Goal: Task Accomplishment & Management: Complete application form

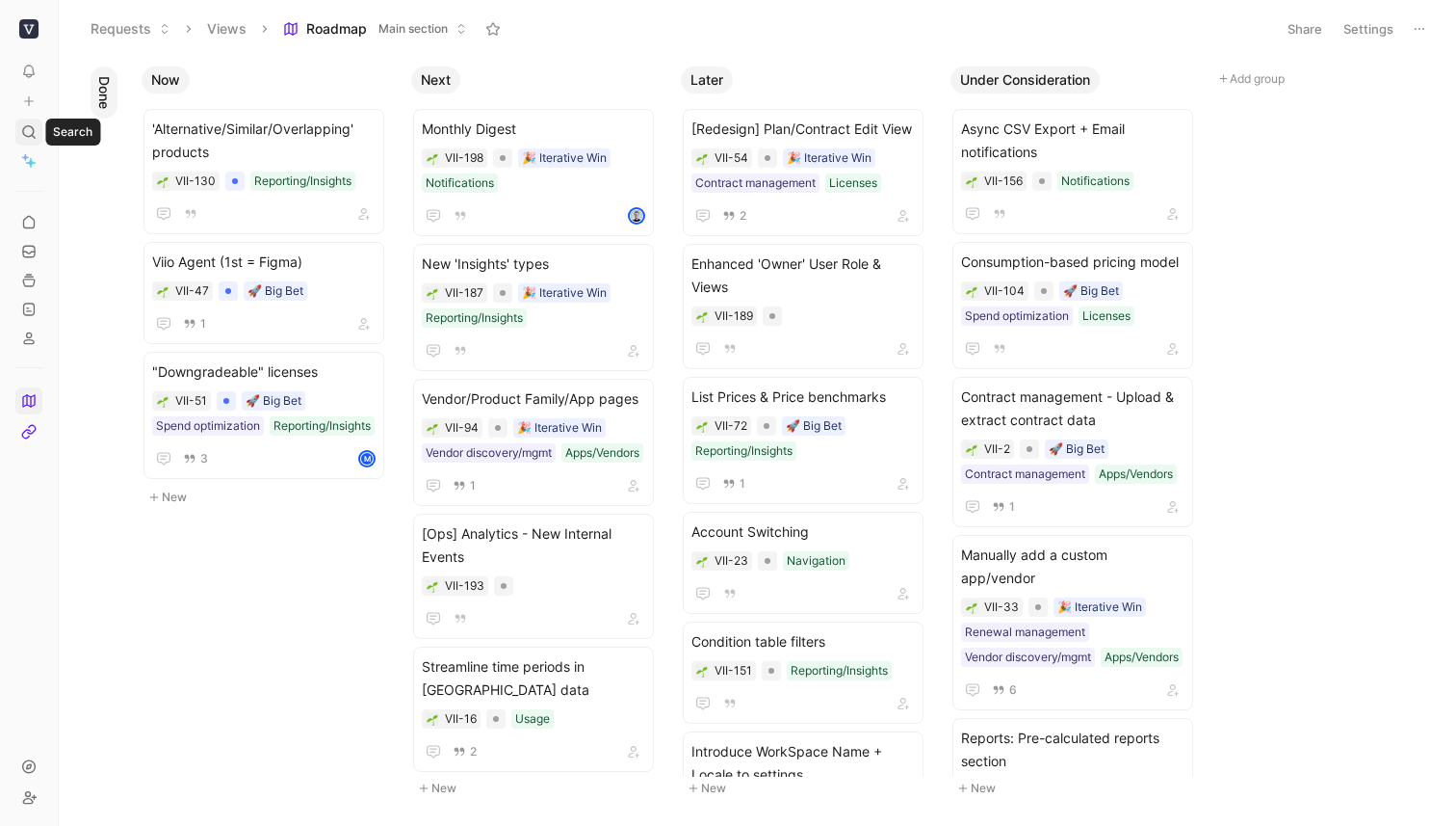
click at [30, 131] on icon at bounding box center [28, 132] width 15 height 15
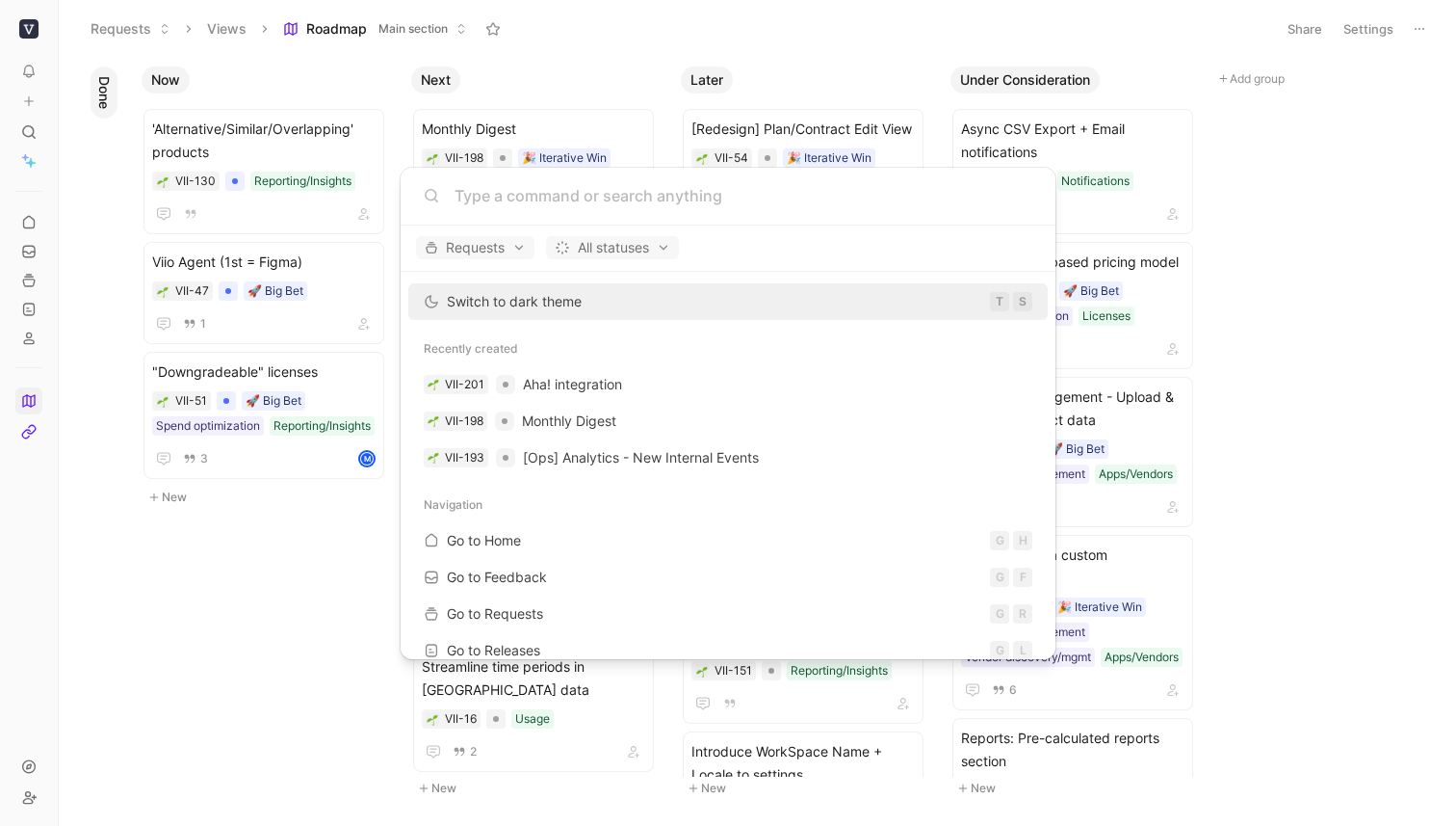
click at [44, 127] on body "To pick up a draggable item, press the space bar. While dragging, use the arrow…" at bounding box center [728, 413] width 1456 height 826
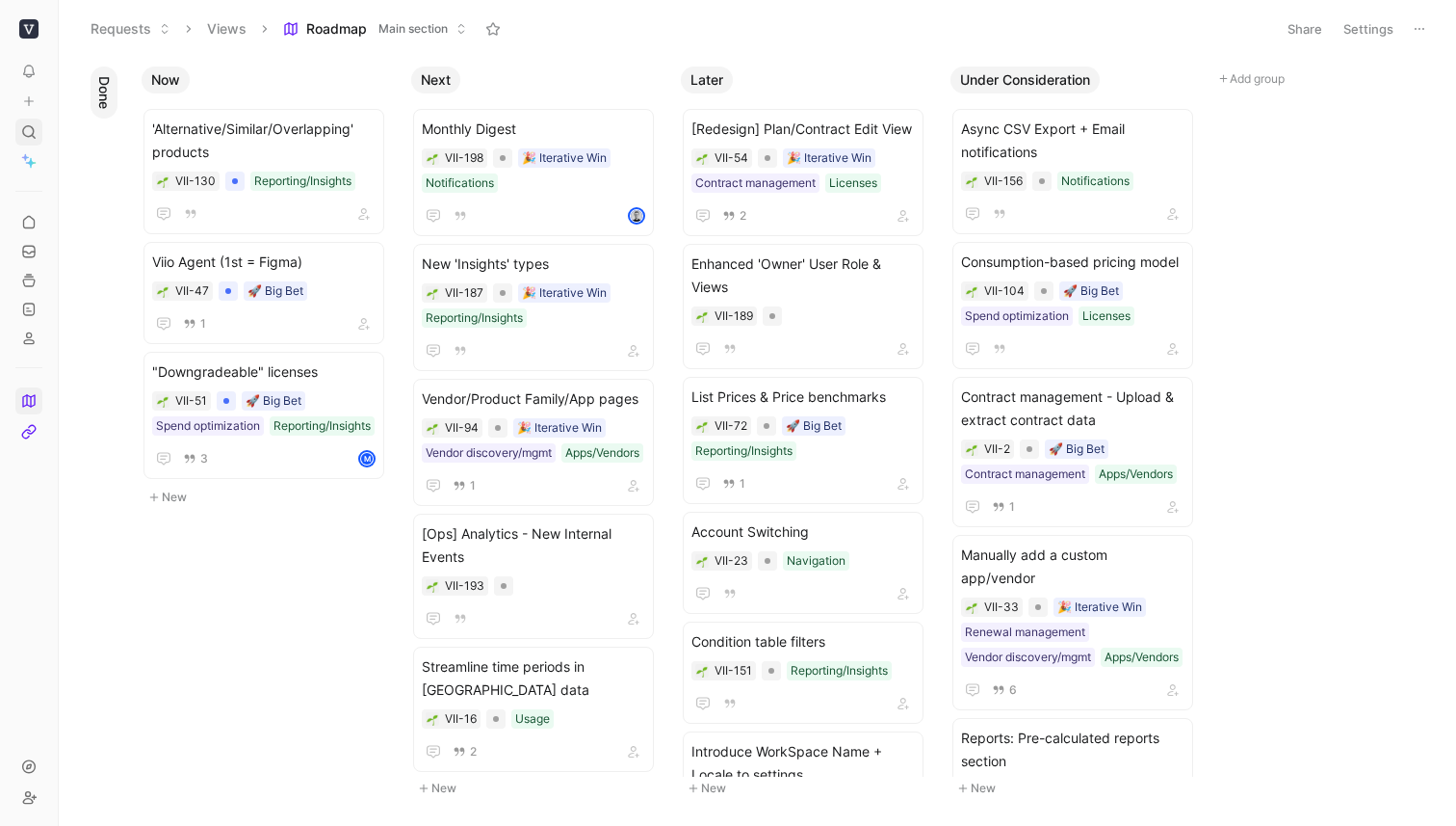
click at [29, 127] on use at bounding box center [29, 133] width 12 height 12
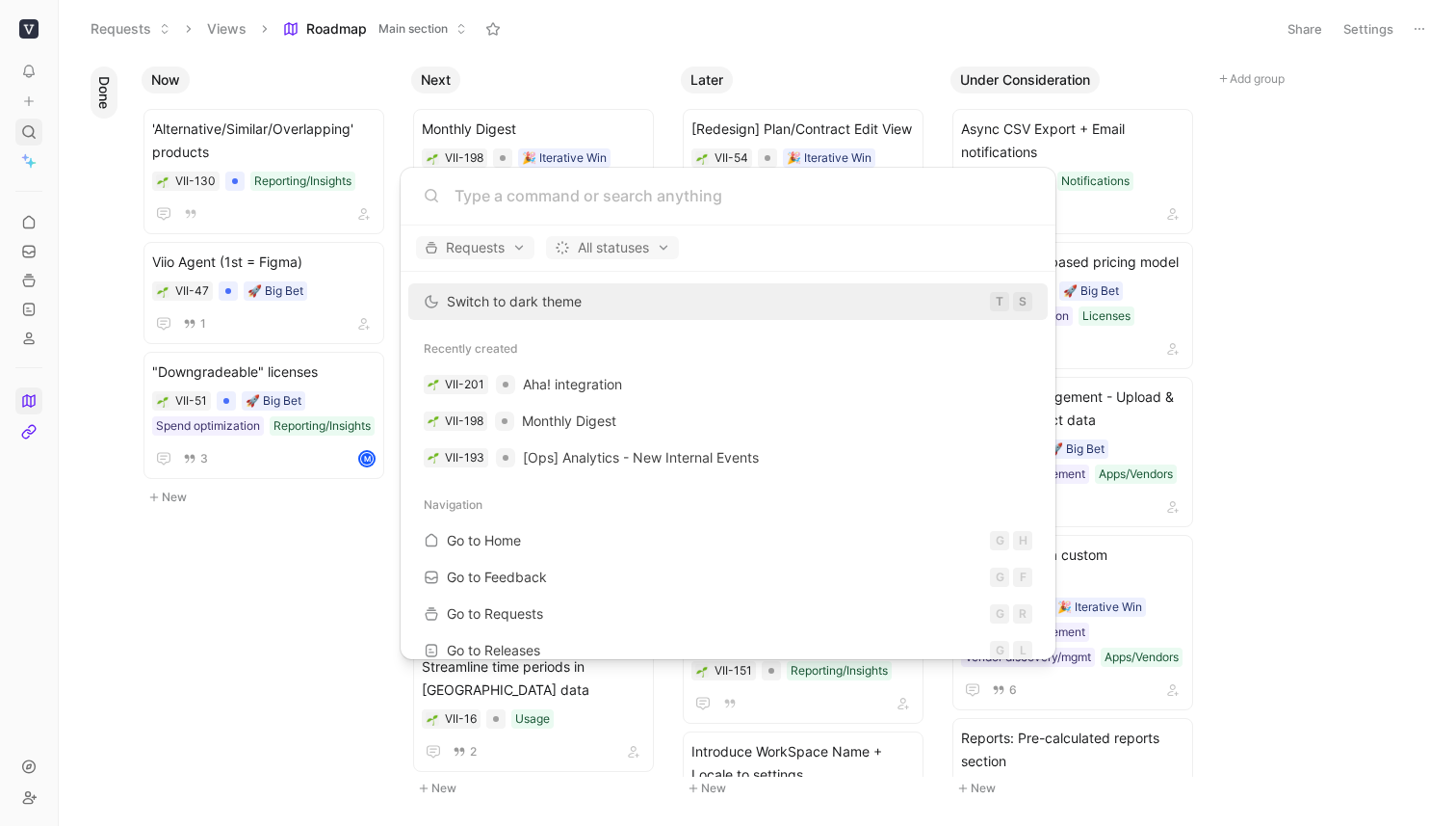
click at [29, 127] on body "To pick up a draggable item, press the space bar. While dragging, use the arrow…" at bounding box center [728, 413] width 1456 height 826
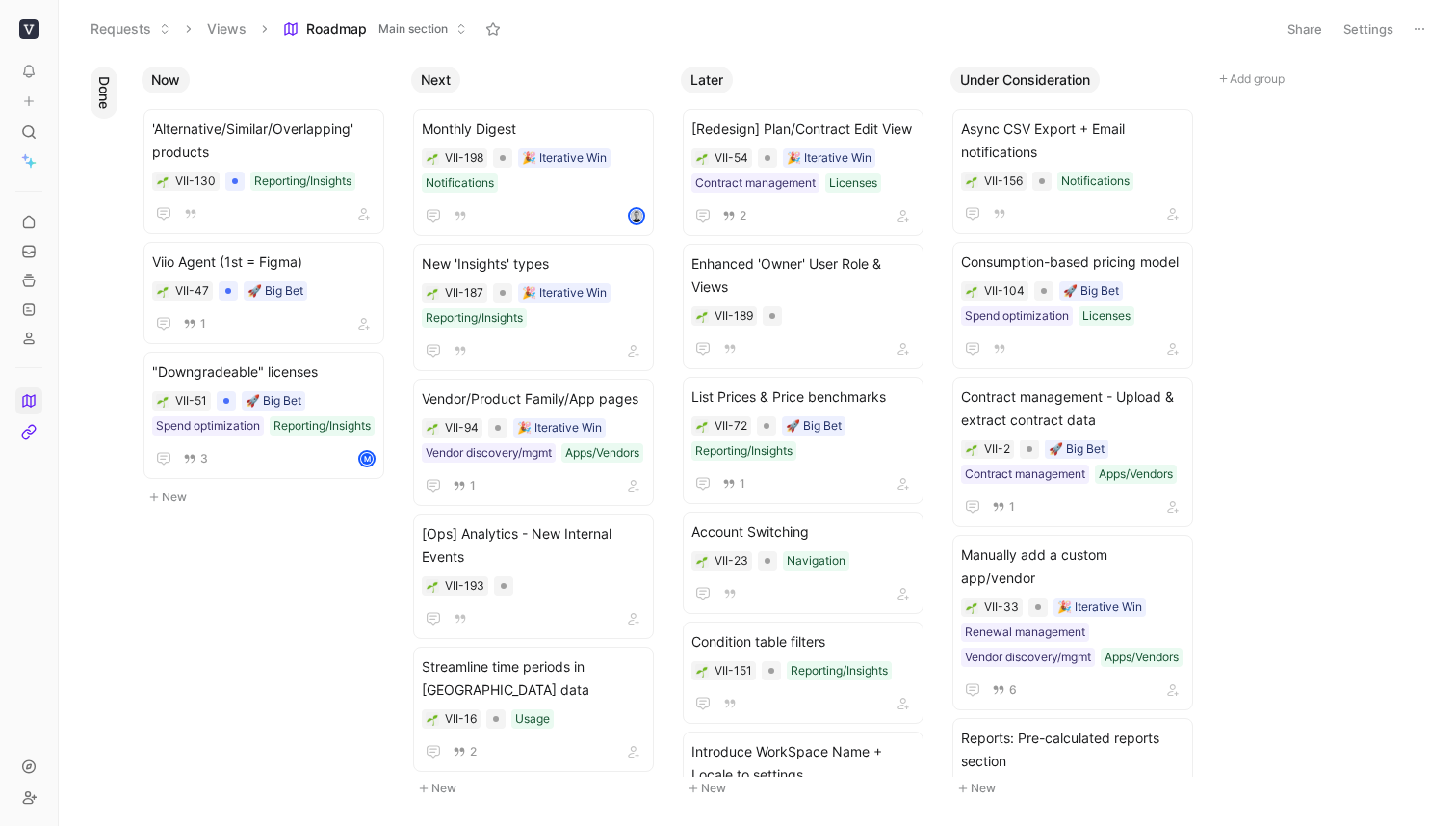
click at [31, 92] on button at bounding box center [28, 101] width 27 height 27
click at [178, 104] on button "New feedback c" at bounding box center [157, 109] width 206 height 33
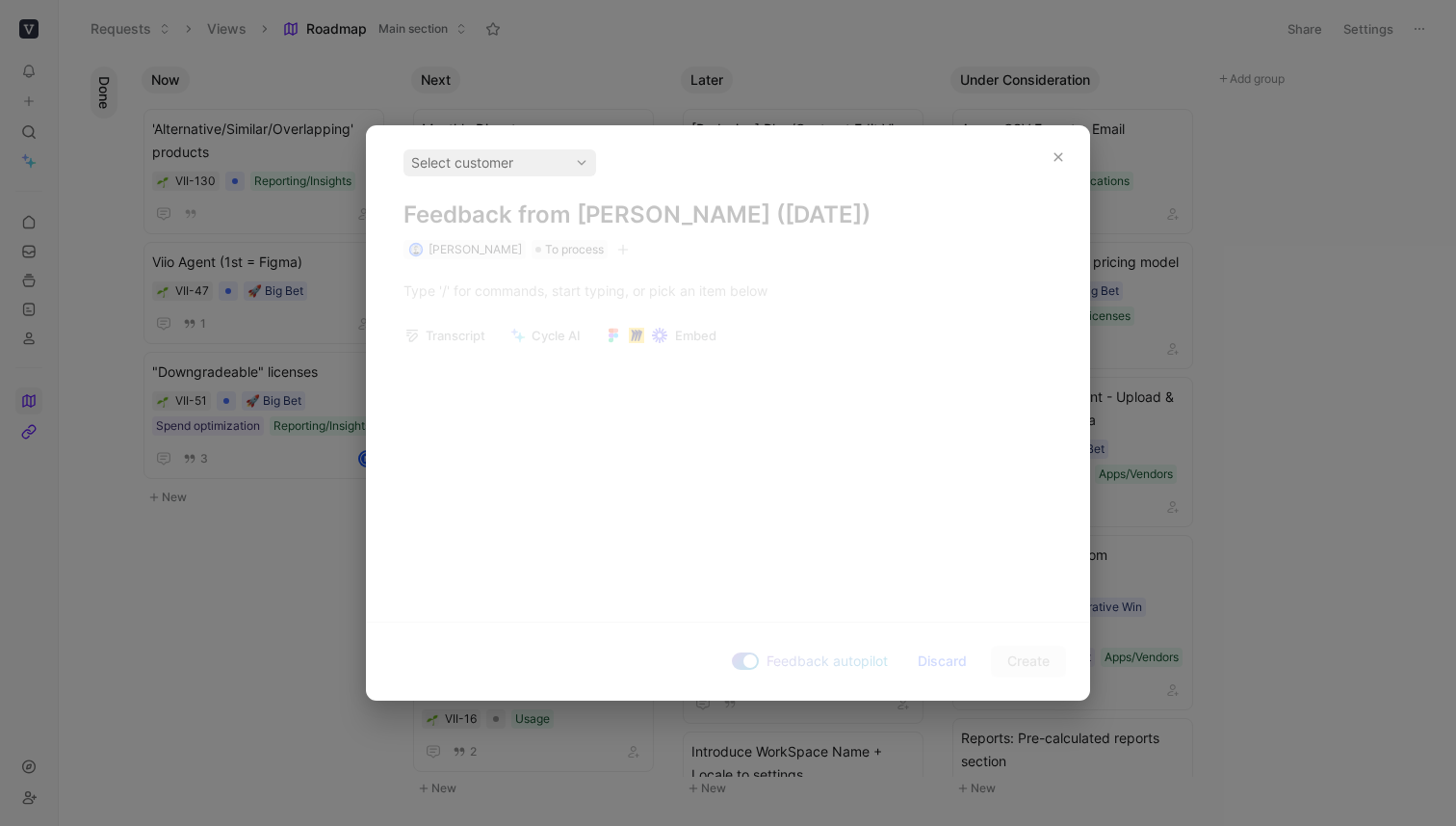
click at [546, 296] on div "Select customer Feedback from Morten Christoffersen (Aug 15, 2025) Morten Chris…" at bounding box center [727, 367] width 722 height 480
click at [540, 165] on div "Select customer" at bounding box center [500, 162] width 177 height 23
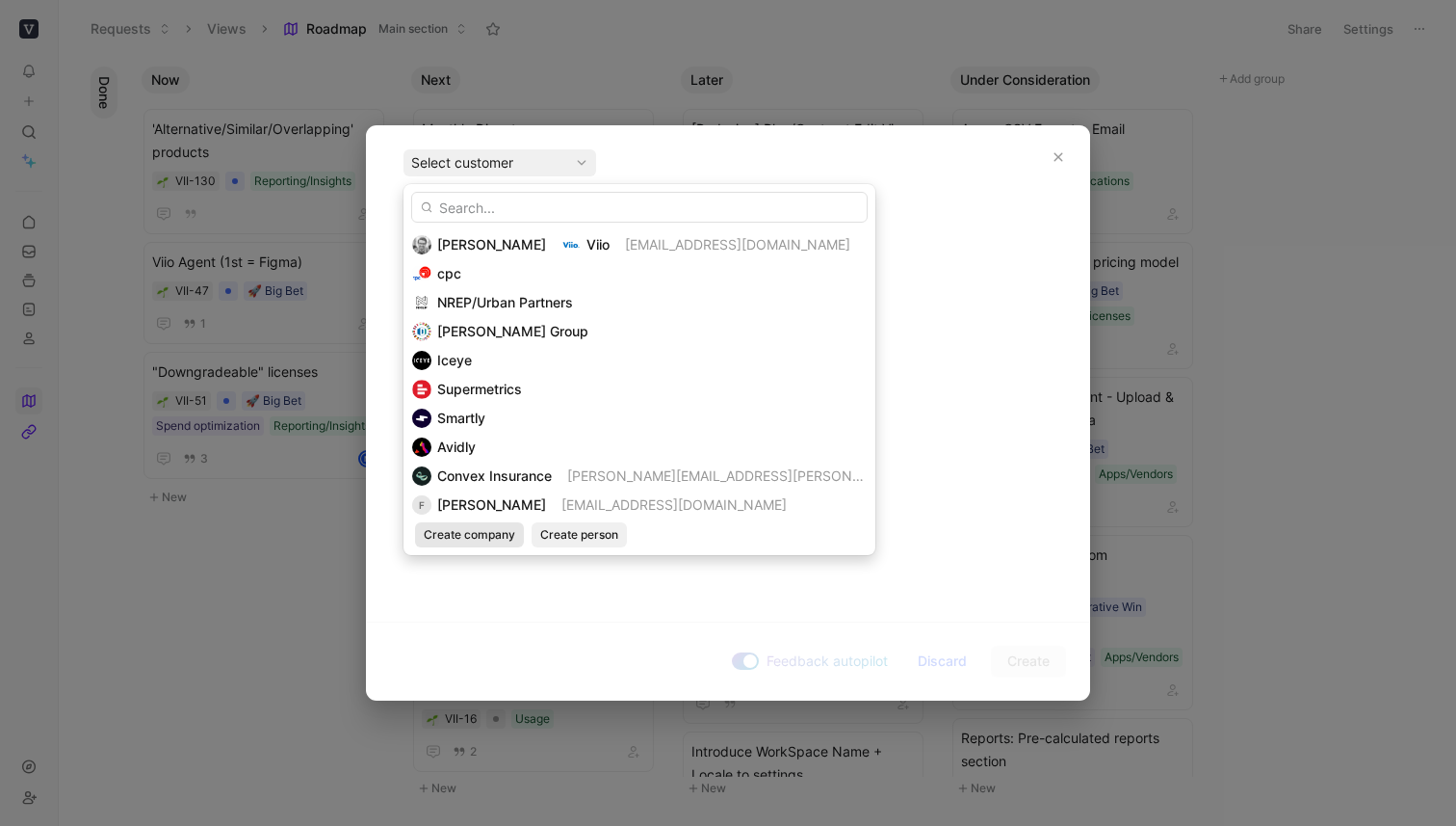
click at [454, 533] on span "Create company" at bounding box center [469, 534] width 92 height 19
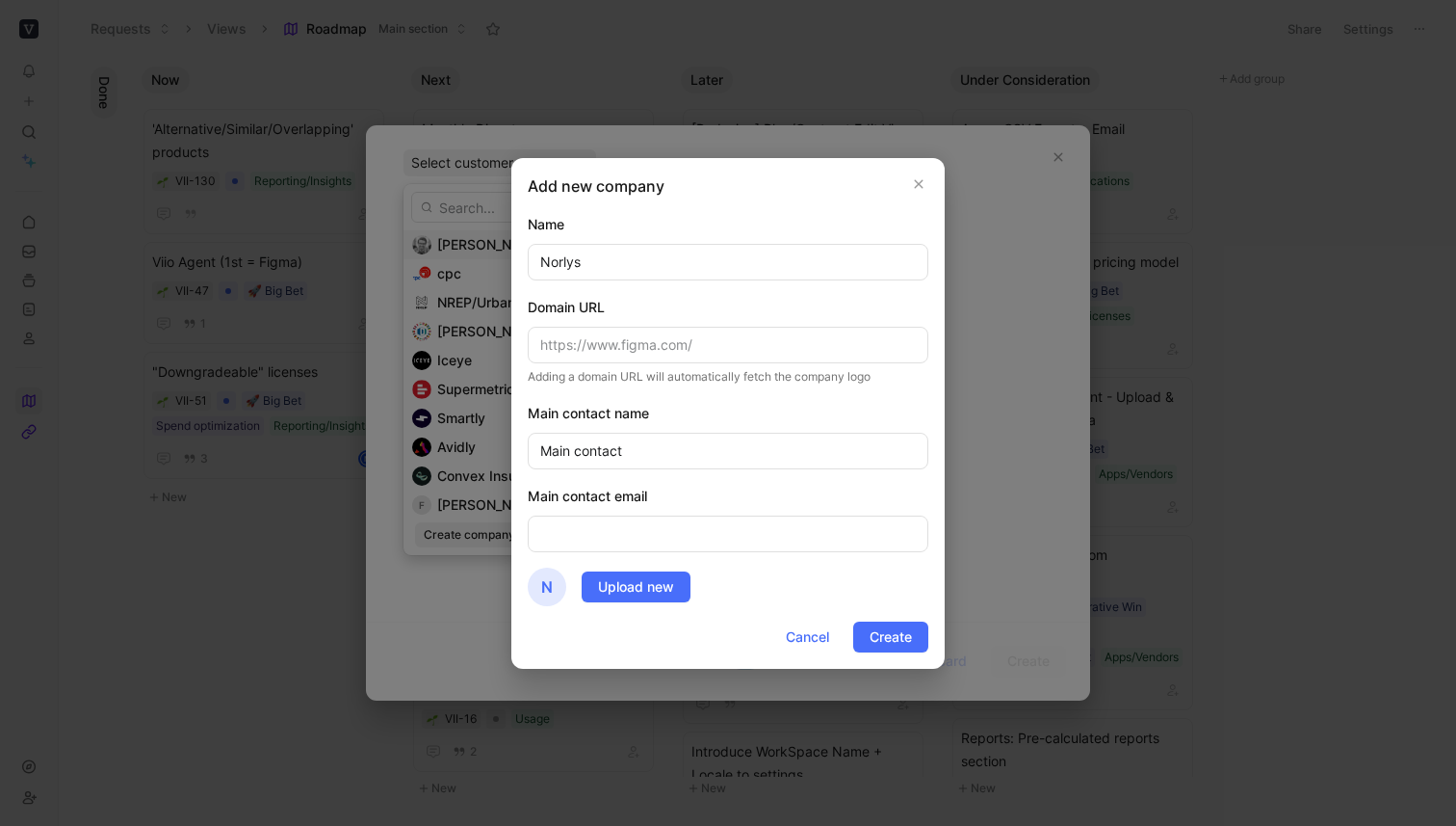
type input "Norlys"
click at [720, 347] on input "text" at bounding box center [728, 345] width 400 height 37
type input "norlys.dk"
click at [698, 454] on input "Main contact" at bounding box center [728, 450] width 400 height 37
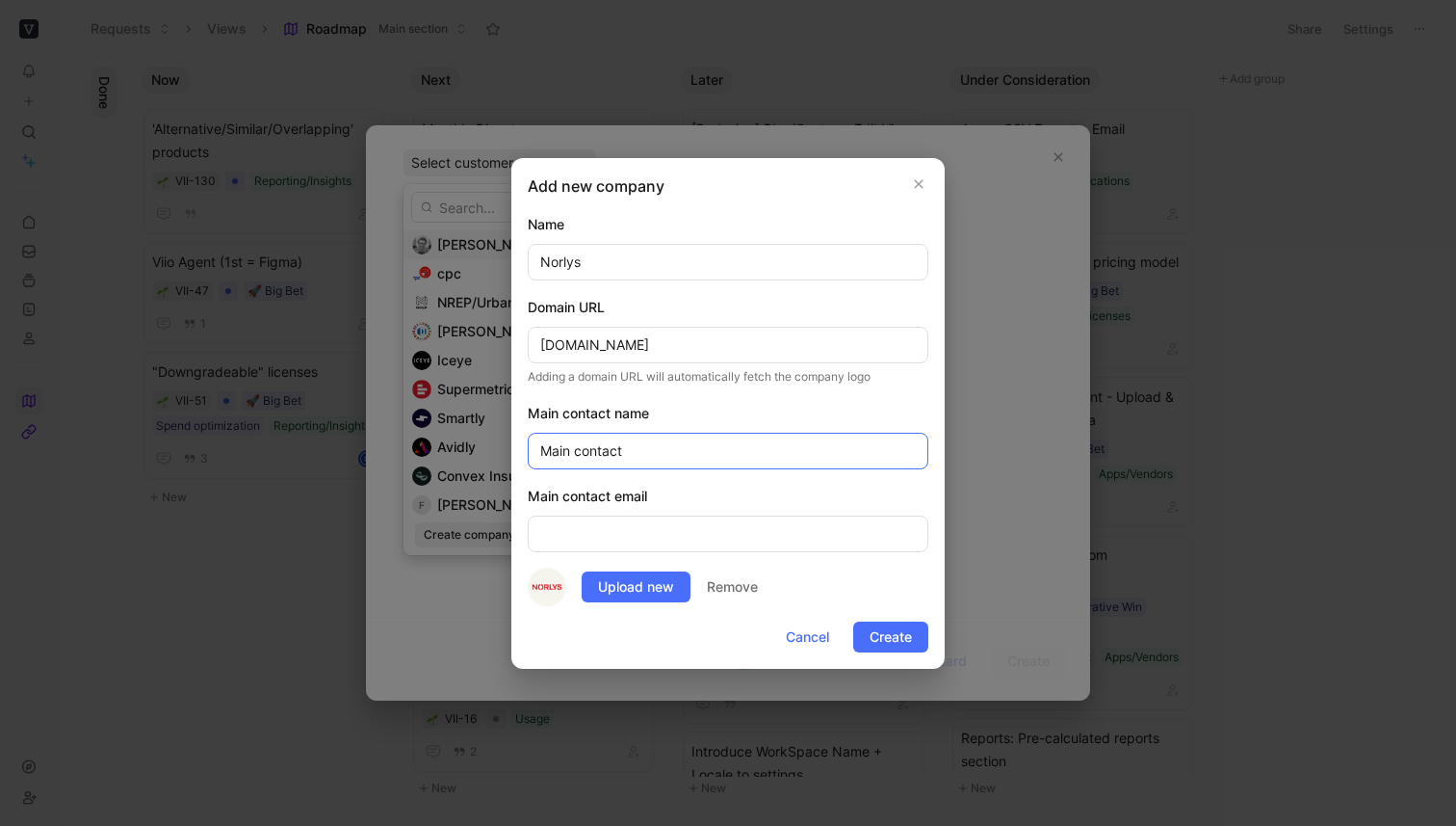
click at [698, 454] on input "Main contact" at bounding box center [728, 450] width 400 height 37
type input "[PERSON_NAME]"
click at [686, 537] on input "email" at bounding box center [728, 533] width 400 height 37
paste input "[EMAIL_ADDRESS][DOMAIN_NAME]"
type input "[EMAIL_ADDRESS][DOMAIN_NAME]"
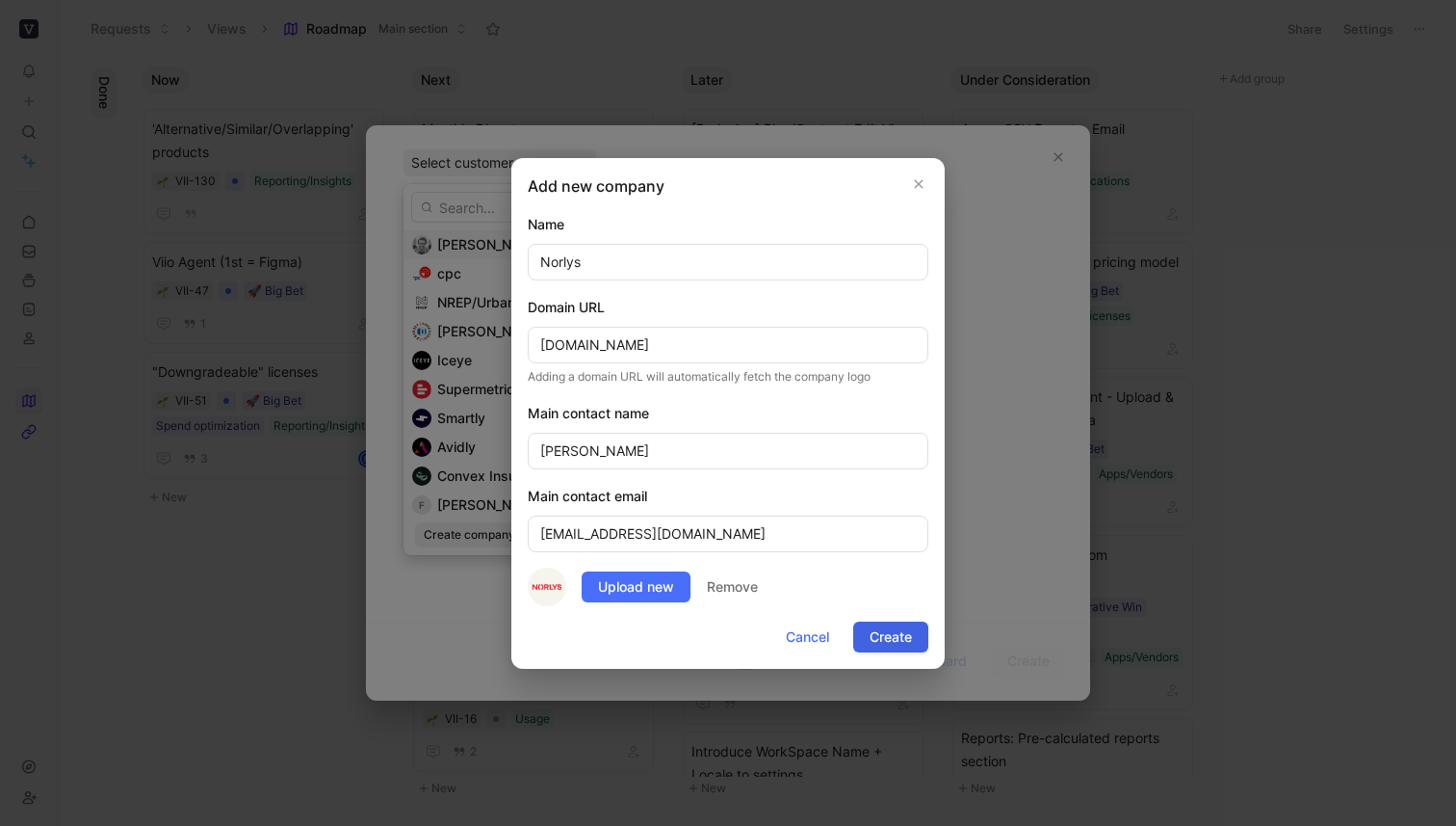
click at [892, 632] on span "Create" at bounding box center [890, 637] width 43 height 23
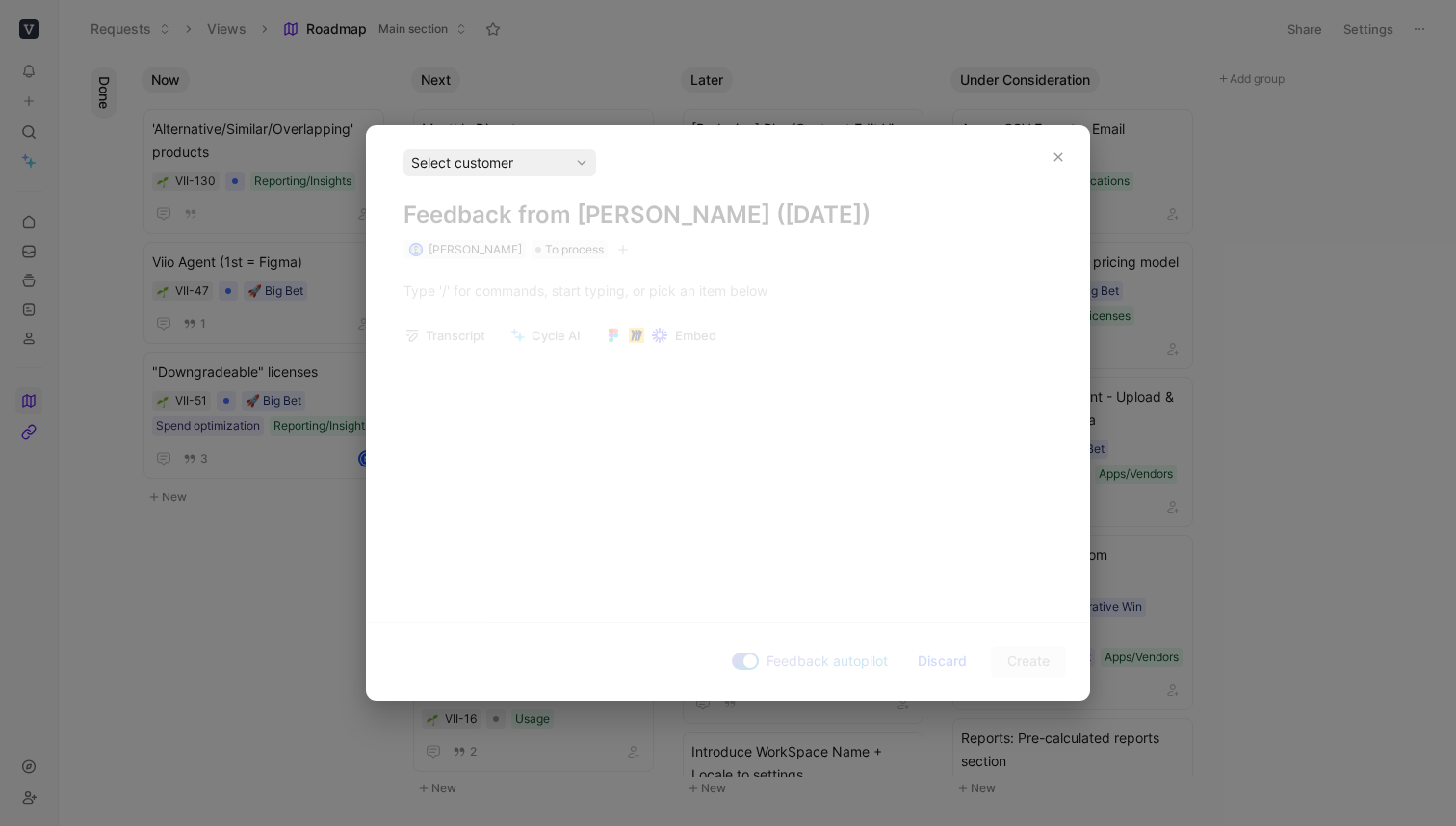
click at [559, 168] on div "Select customer" at bounding box center [500, 162] width 177 height 23
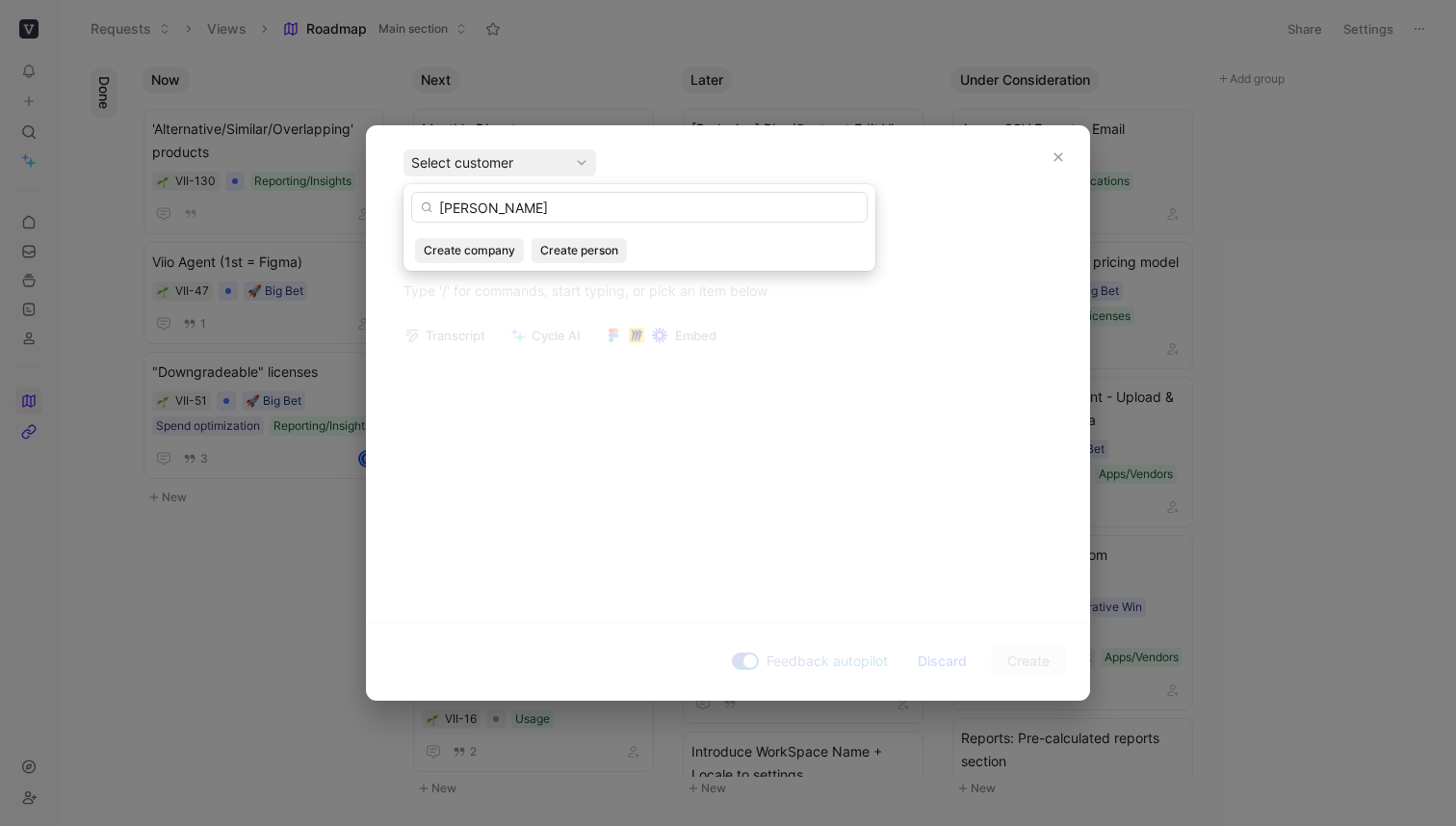
click at [543, 209] on input "patrick" at bounding box center [639, 206] width 456 height 31
type input "norlus"
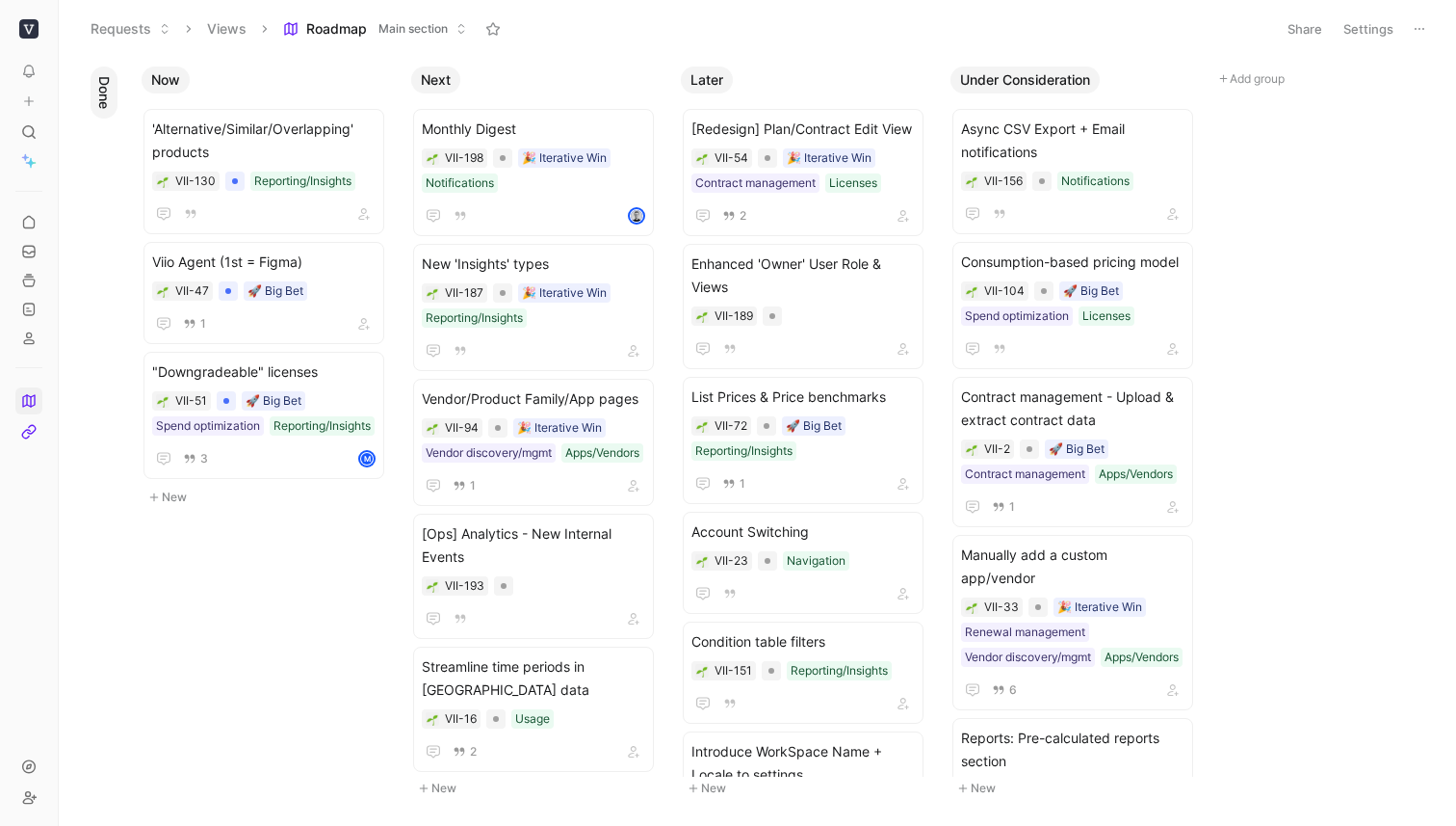
click at [37, 94] on button at bounding box center [28, 101] width 27 height 27
click at [28, 95] on icon at bounding box center [29, 102] width 14 height 14
click at [128, 109] on button "New feedback c" at bounding box center [157, 109] width 206 height 33
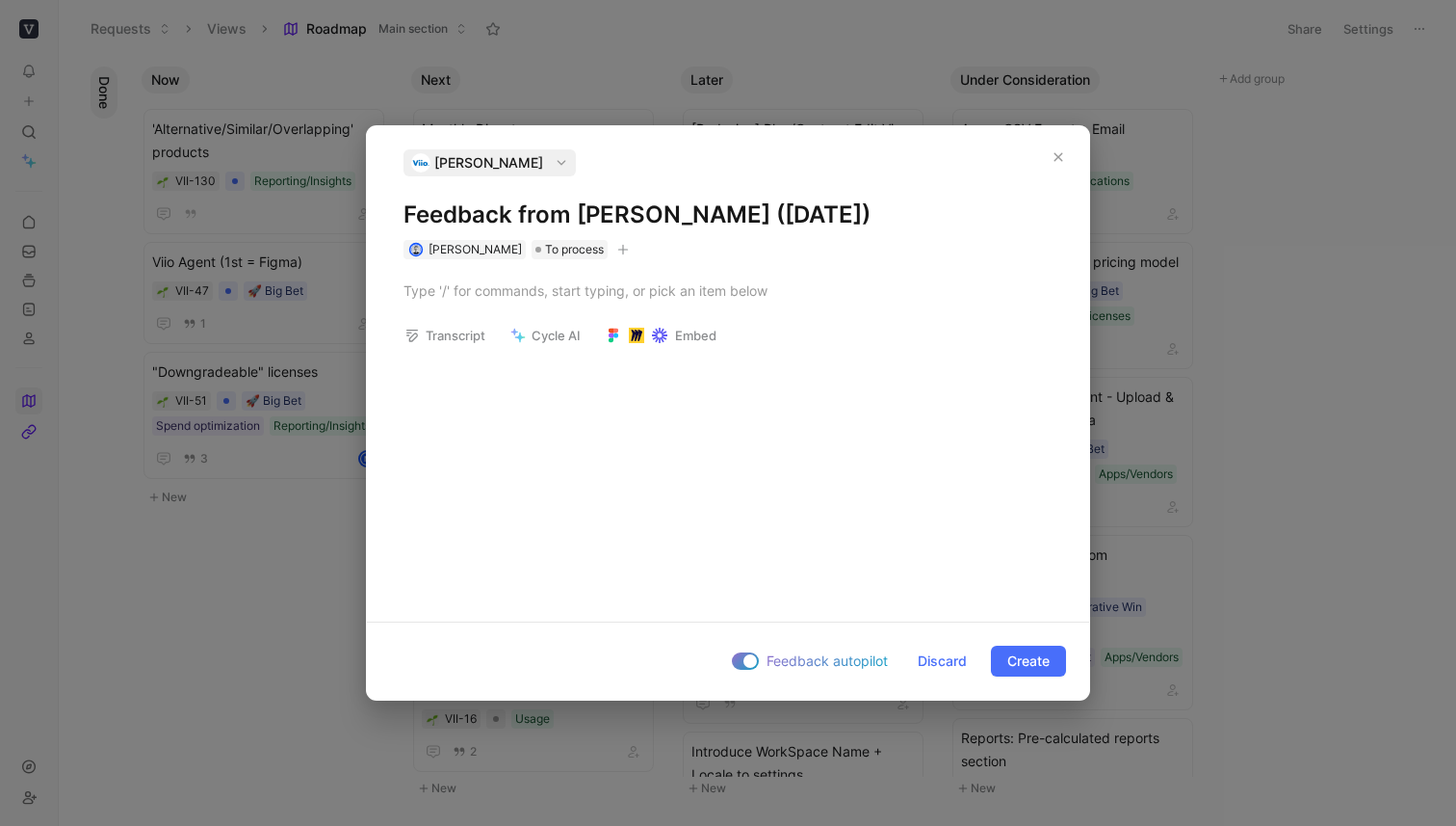
click at [542, 167] on span "[PERSON_NAME]" at bounding box center [488, 162] width 109 height 23
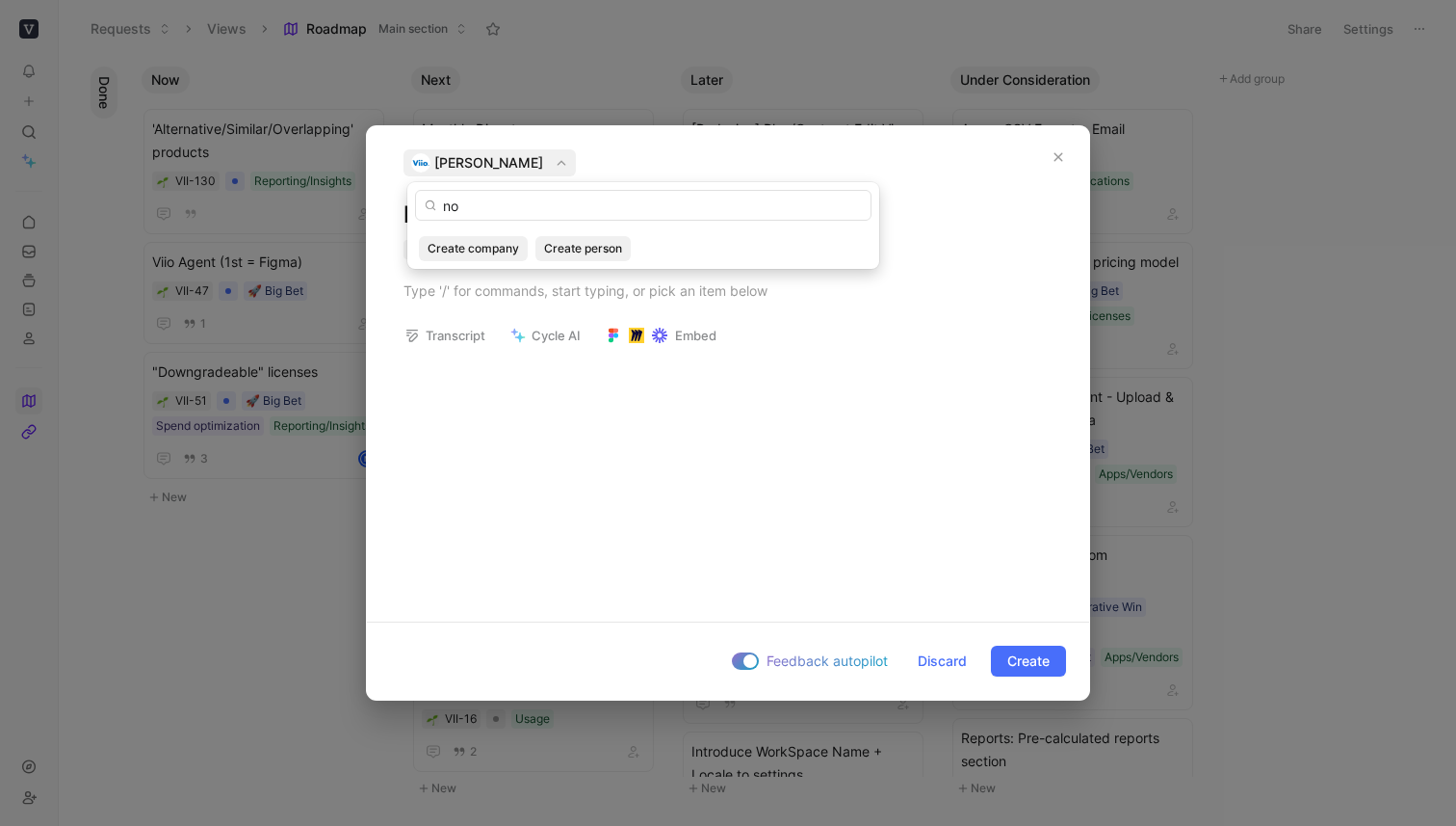
type input "n"
type input "p"
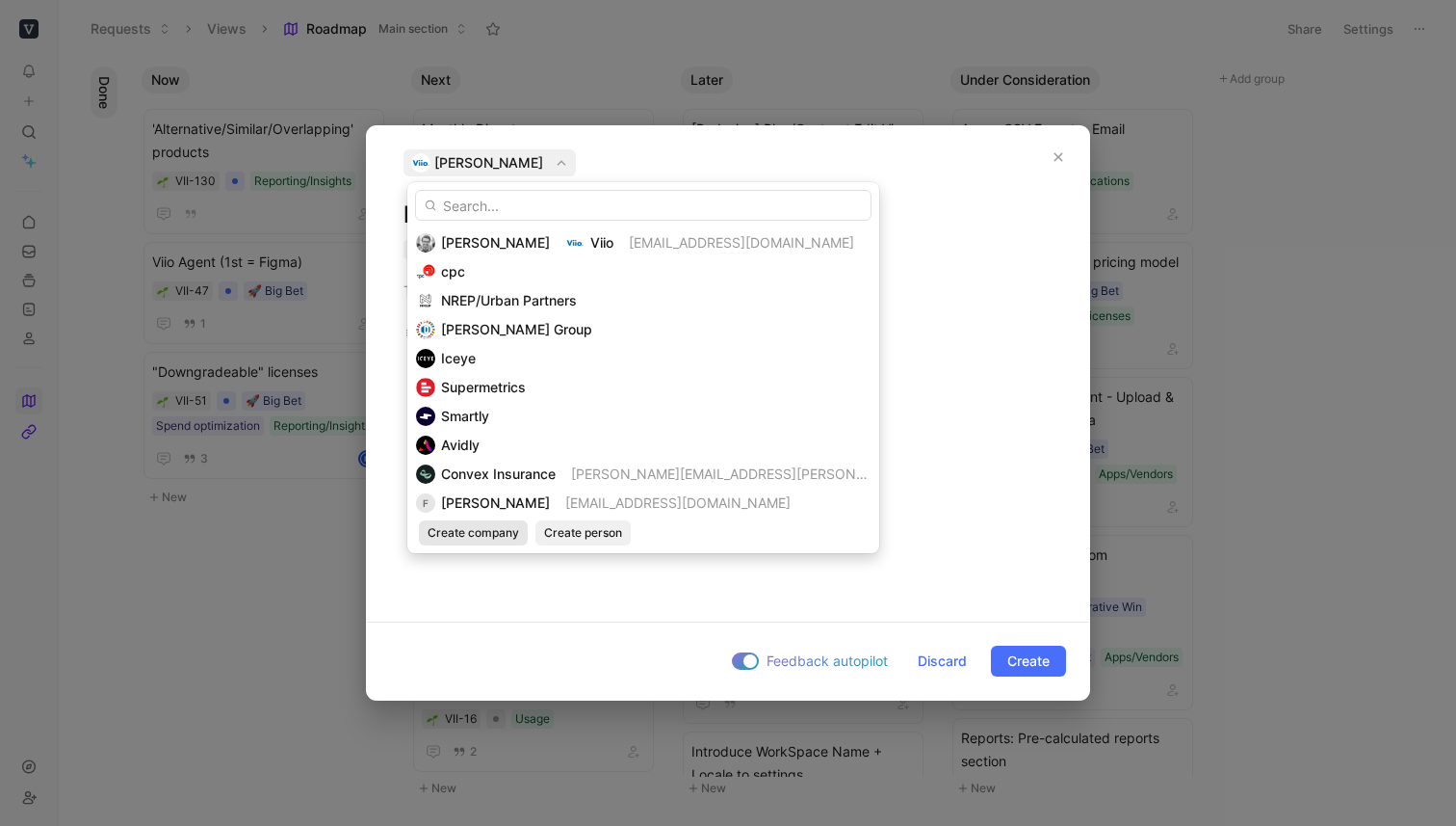
click at [488, 532] on span "Create company" at bounding box center [473, 532] width 92 height 19
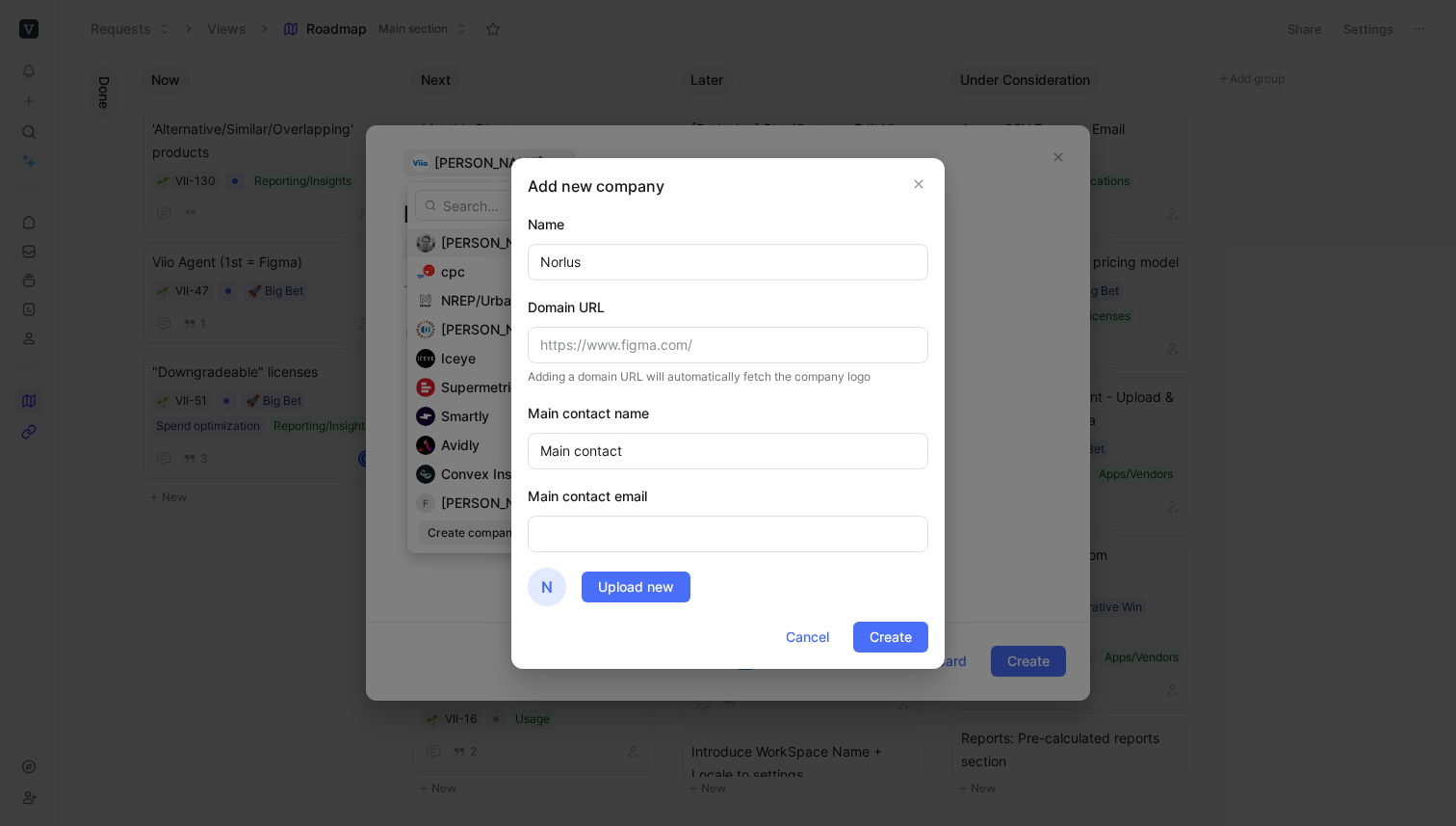
type input "Norlus"
click at [820, 322] on div "Domain URL Adding a domain URL will automatically fetch the company logo" at bounding box center [728, 341] width 400 height 91
click at [773, 347] on input "text" at bounding box center [728, 345] width 400 height 37
type input "[URL][DOMAIN_NAME]"
click at [700, 457] on input "Main contact" at bounding box center [728, 450] width 400 height 37
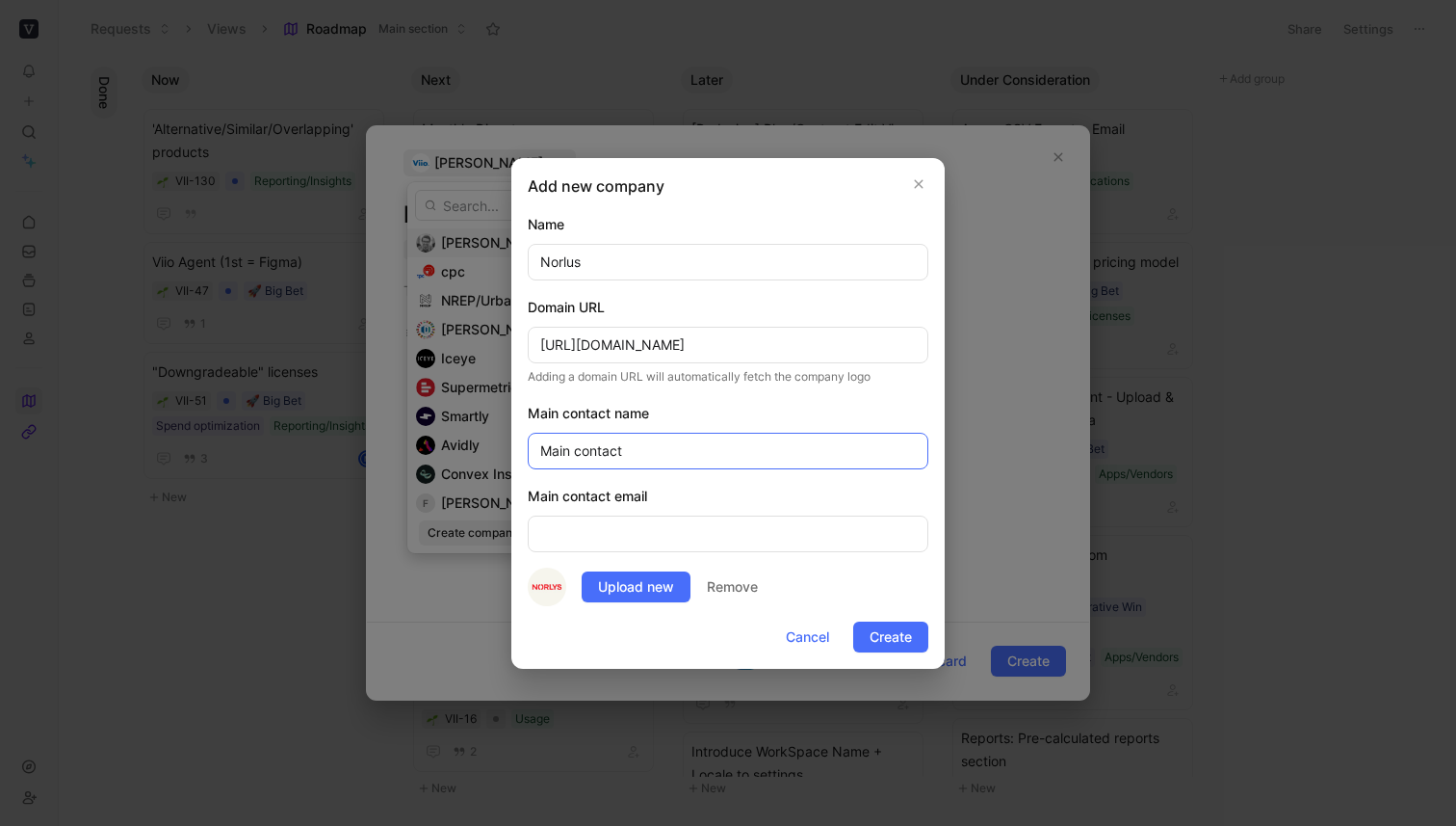
click at [700, 457] on input "Main contact" at bounding box center [728, 450] width 400 height 37
click at [663, 512] on div "Main contact email" at bounding box center [728, 518] width 400 height 68
click at [661, 523] on input "email" at bounding box center [728, 533] width 400 height 37
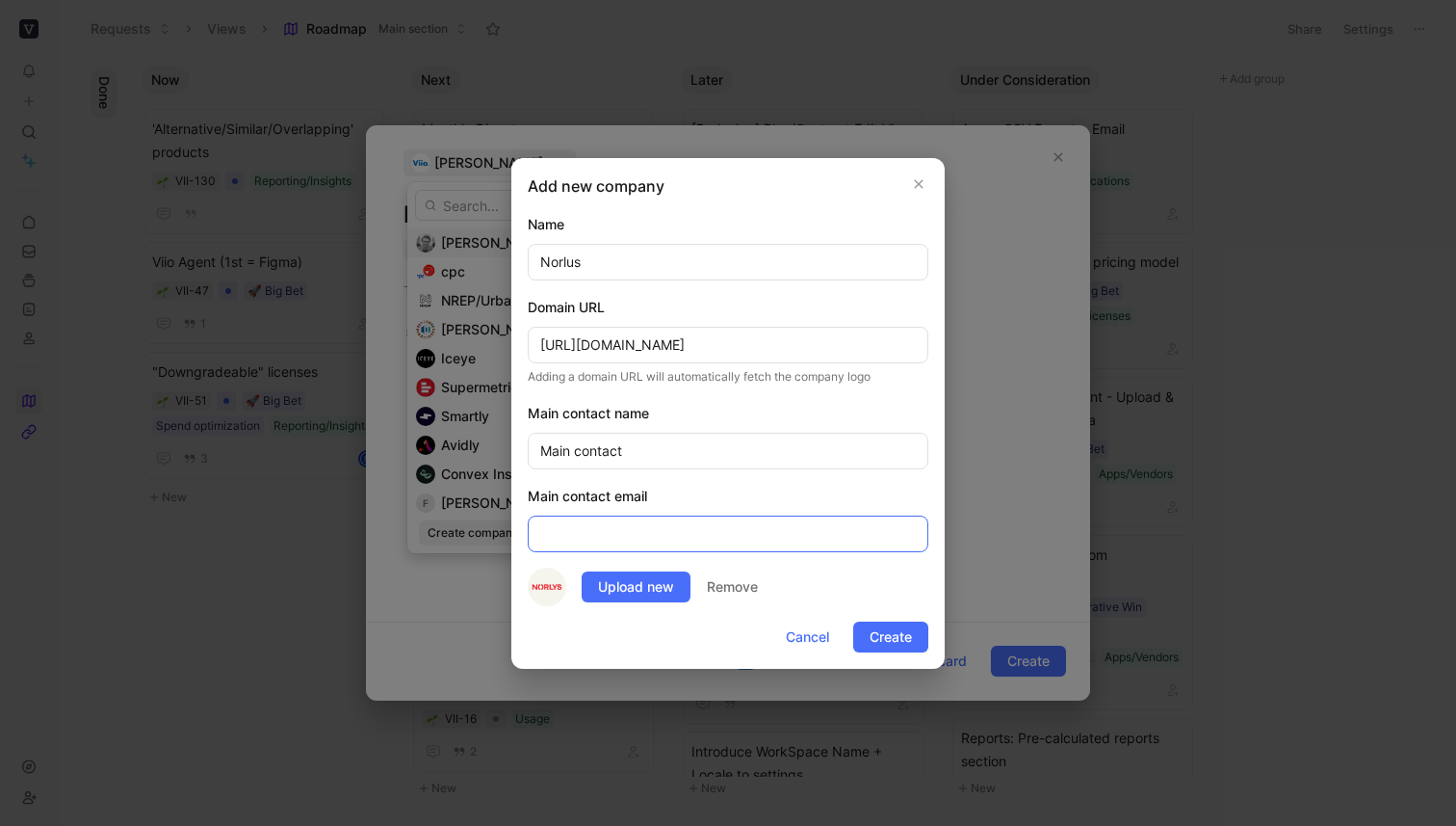
paste input "[EMAIL_ADDRESS][DOMAIN_NAME]"
type input "[EMAIL_ADDRESS][DOMAIN_NAME]"
click at [652, 462] on input "Main contact" at bounding box center [728, 450] width 400 height 37
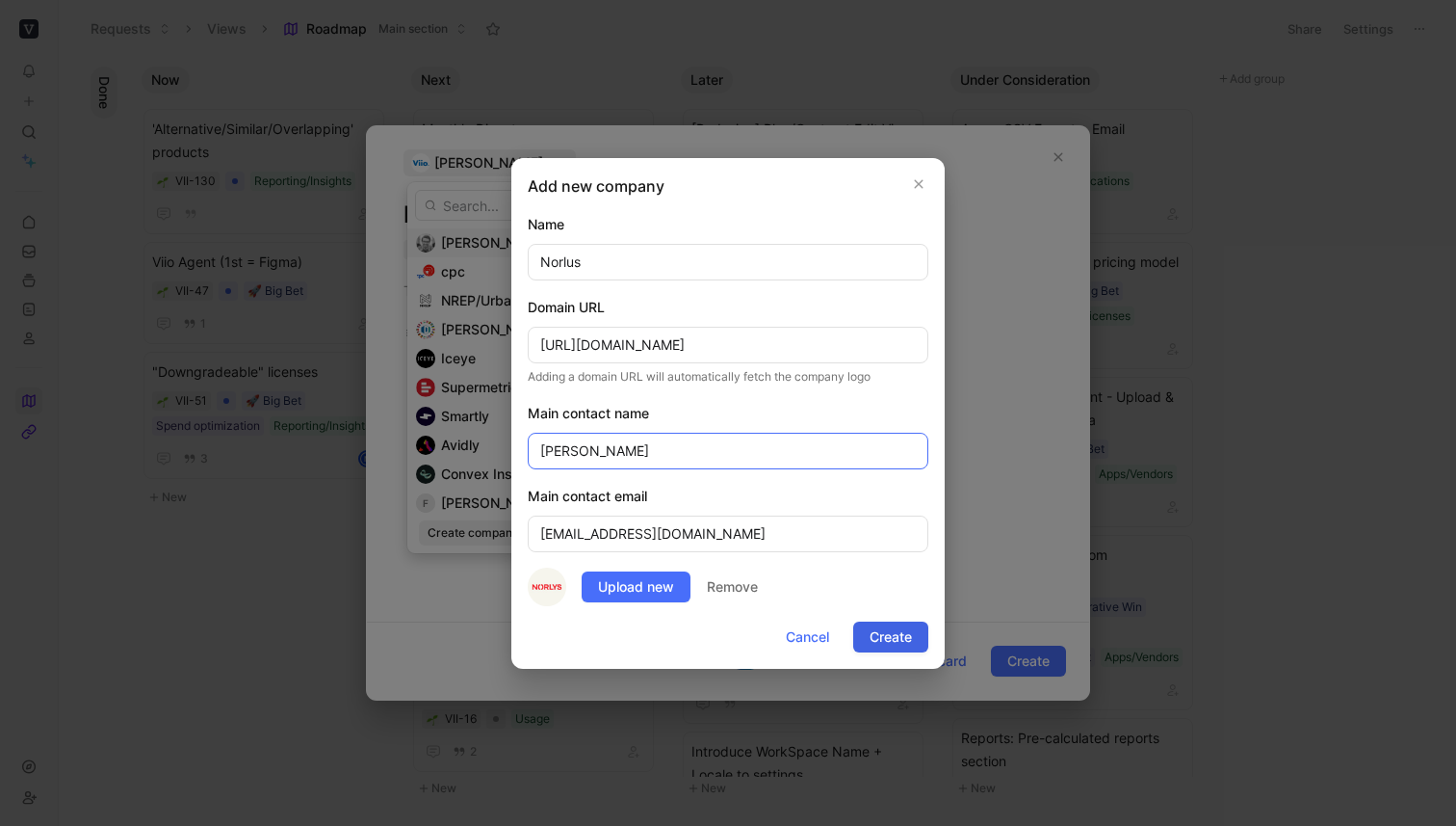
type input "[PERSON_NAME]"
click at [905, 638] on span "Create" at bounding box center [890, 637] width 43 height 23
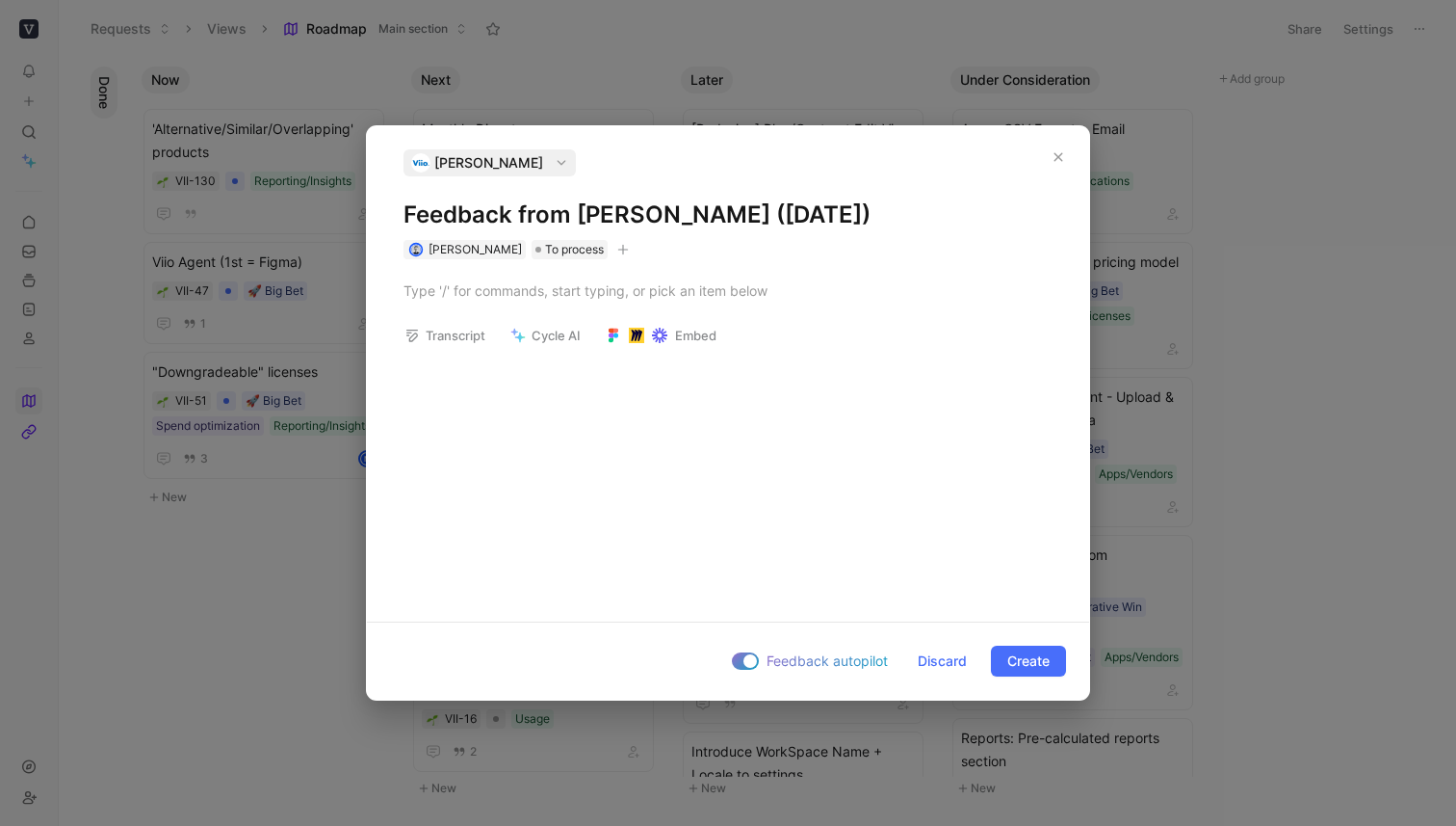
click at [543, 160] on span "[PERSON_NAME]" at bounding box center [488, 162] width 109 height 23
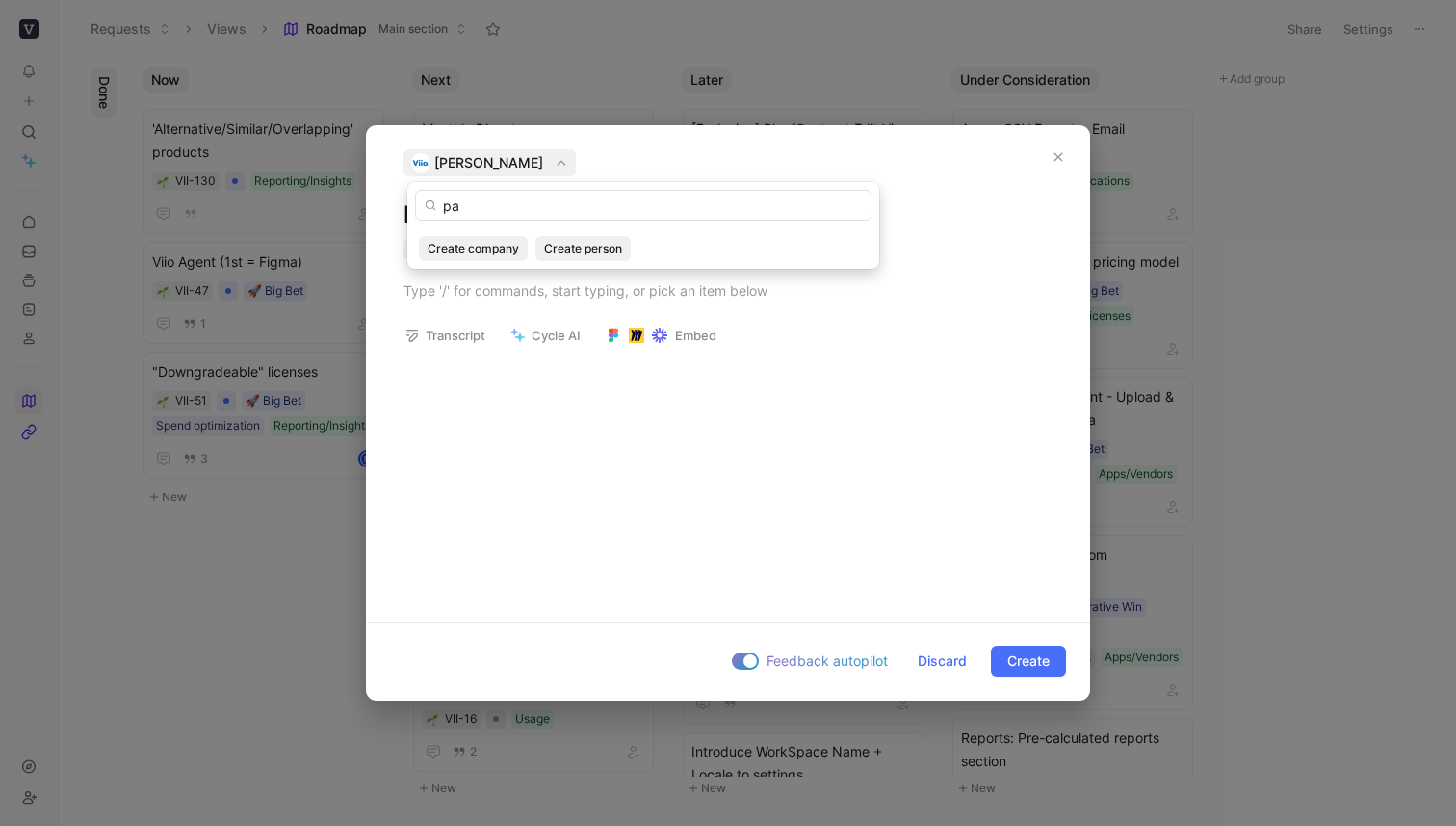
type input "p"
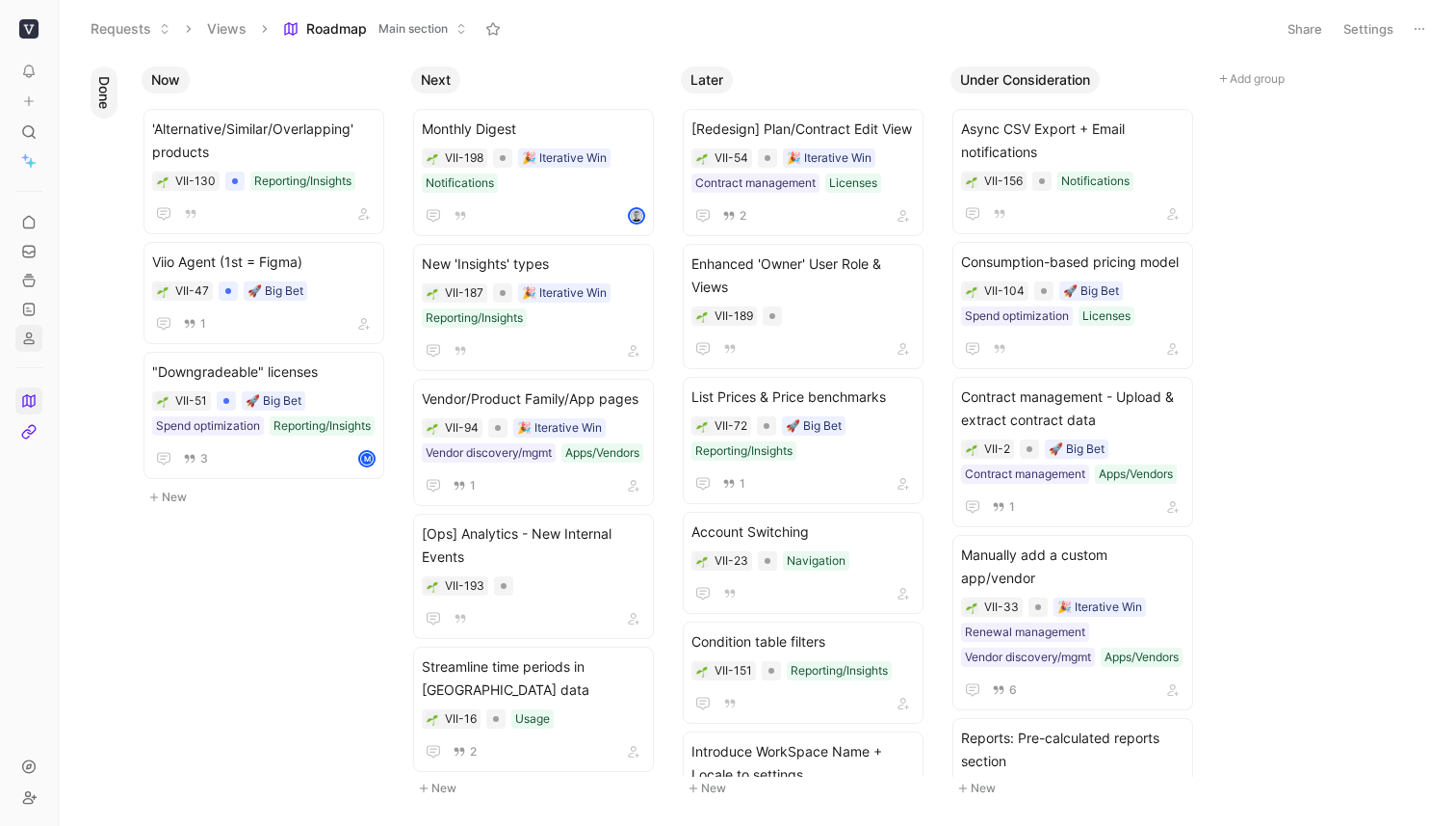
click at [32, 333] on icon at bounding box center [28, 338] width 15 height 15
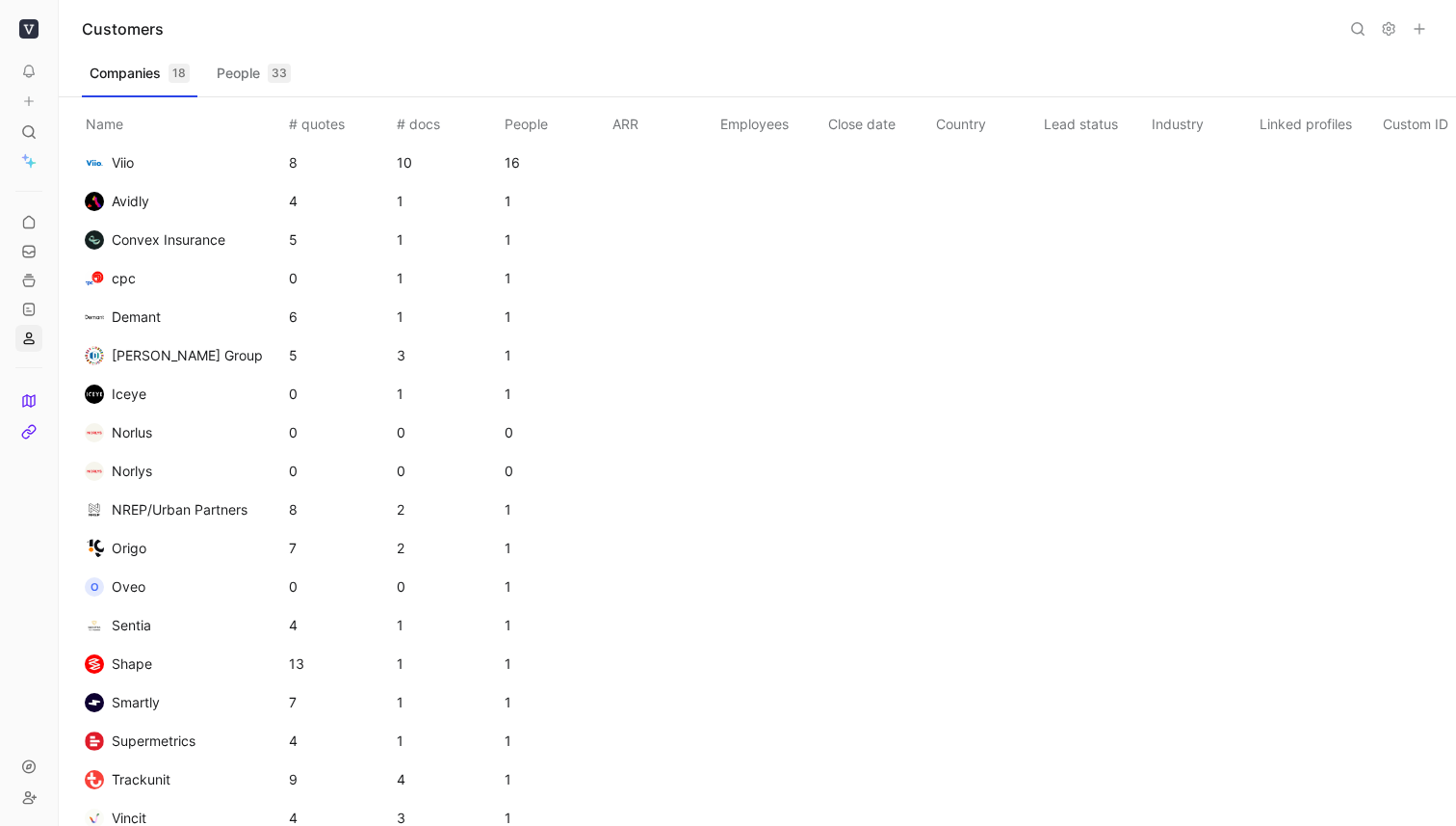
click at [1033, 29] on icon at bounding box center [1419, 28] width 15 height 15
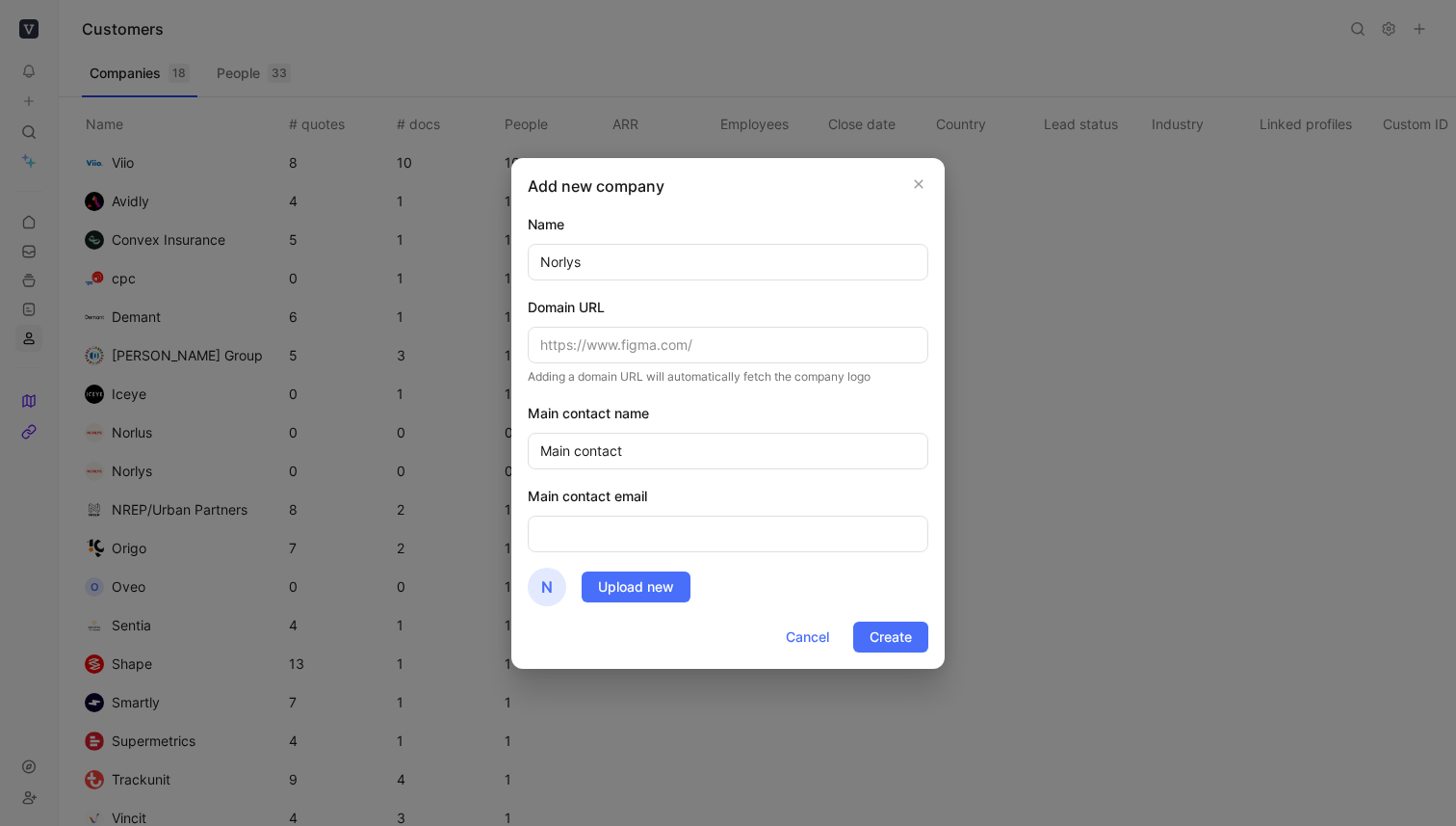
type input "Norlys"
click at [652, 346] on input "text" at bounding box center [728, 345] width 400 height 37
paste input "[URL][DOMAIN_NAME]"
type input "[URL][DOMAIN_NAME]"
click at [647, 455] on input "Main contact" at bounding box center [728, 450] width 400 height 37
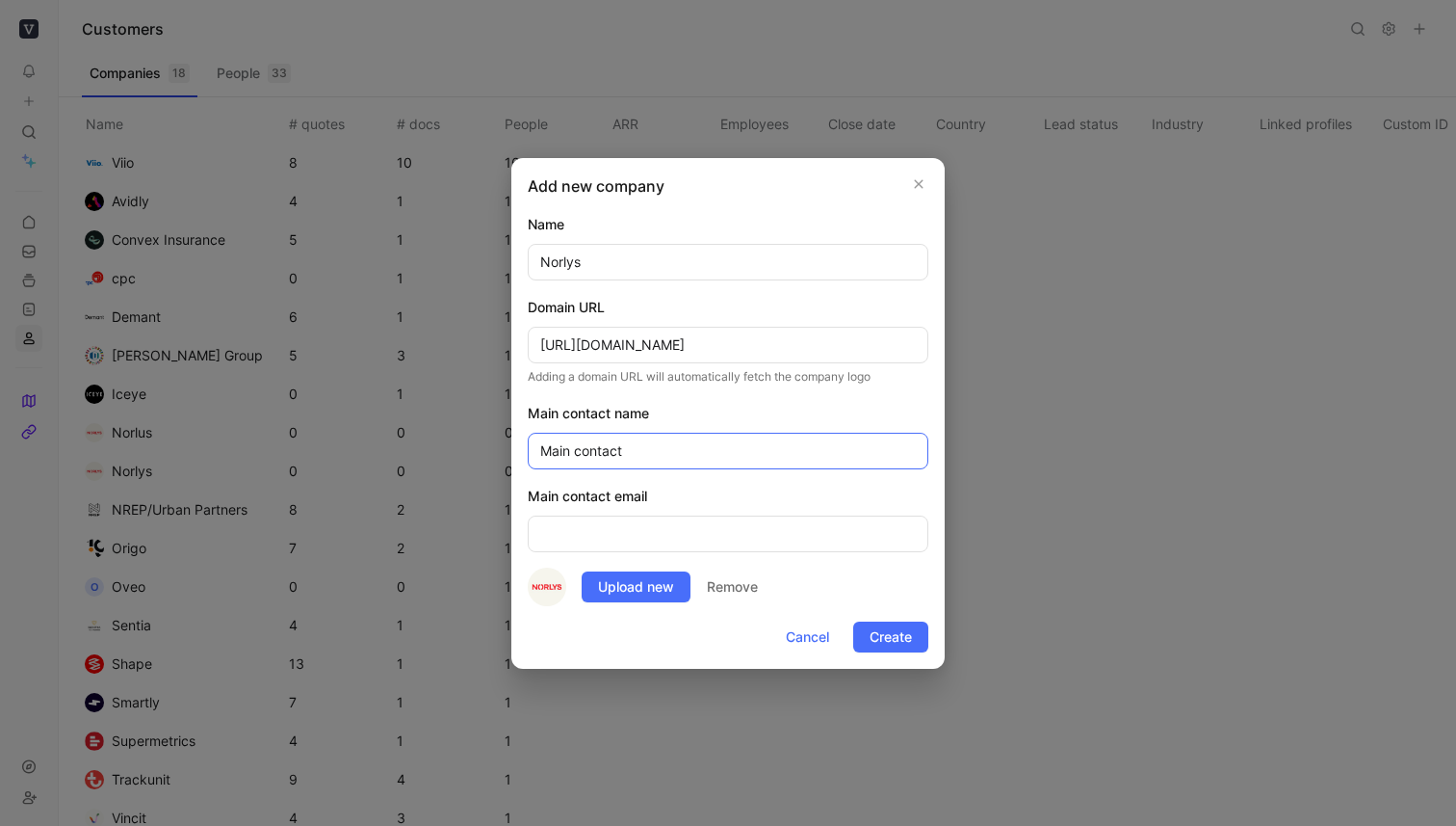
click at [647, 455] on input "Main contact" at bounding box center [728, 450] width 400 height 37
click at [885, 634] on span "Create" at bounding box center [890, 637] width 43 height 23
type input "[PERSON_NAME]"
click at [896, 640] on span "Create" at bounding box center [890, 637] width 43 height 23
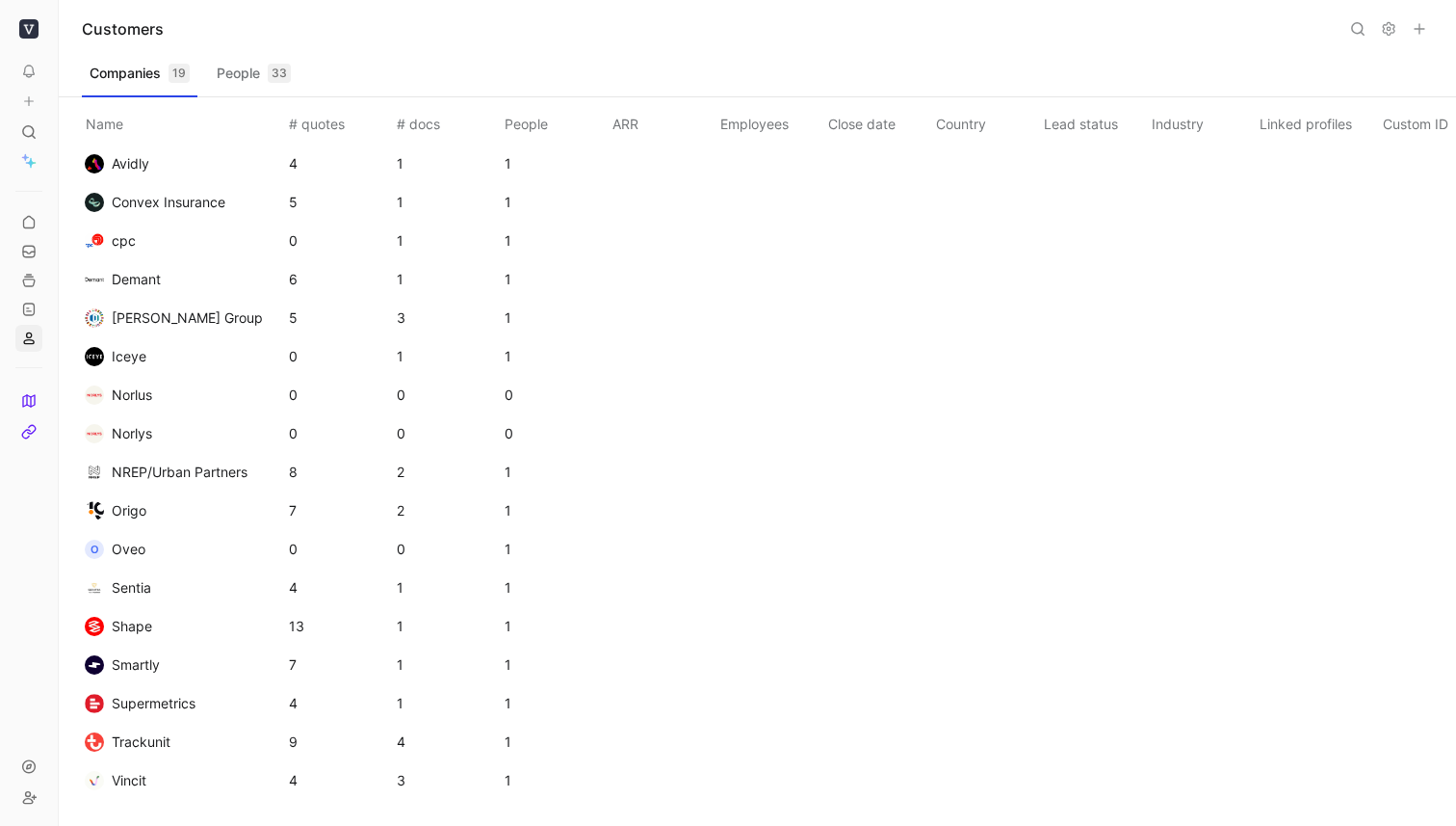
scroll to position [70, 0]
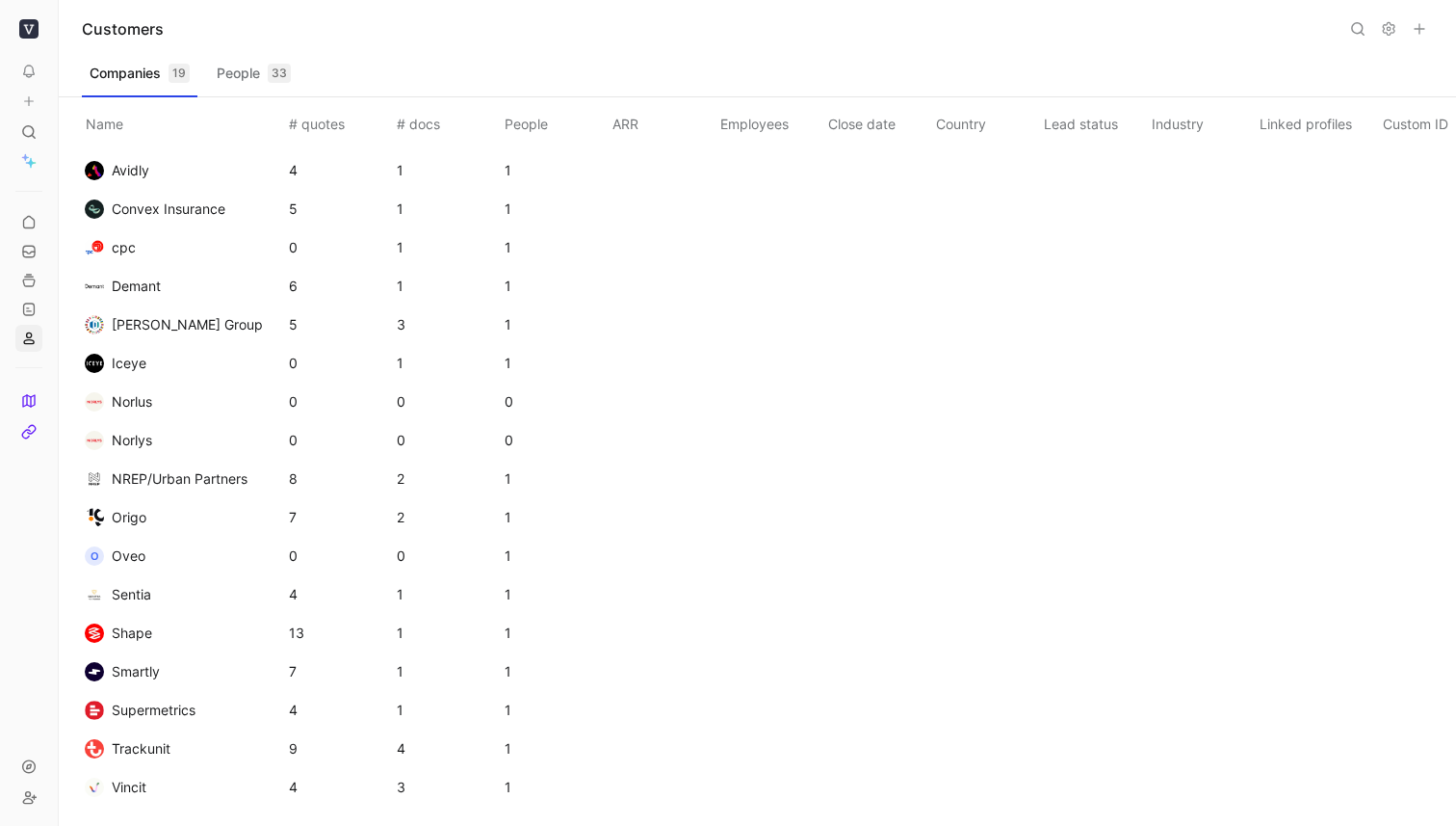
click at [216, 401] on td "Norlus" at bounding box center [179, 402] width 211 height 39
click at [120, 405] on span "Norlus" at bounding box center [131, 402] width 41 height 16
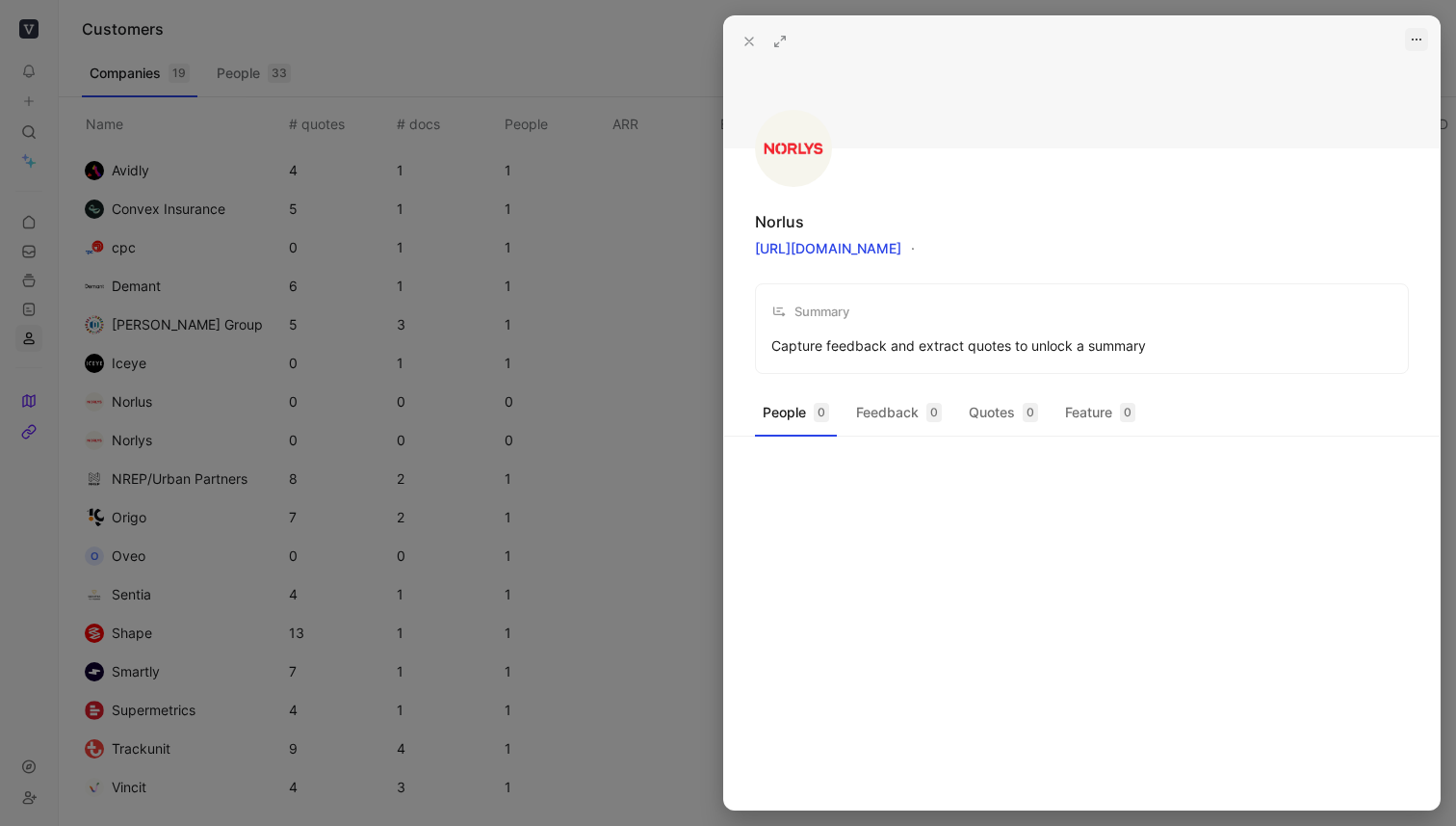
click at [1033, 40] on icon "button" at bounding box center [1416, 39] width 15 height 15
click at [1033, 97] on div "Delete" at bounding box center [1363, 110] width 131 height 29
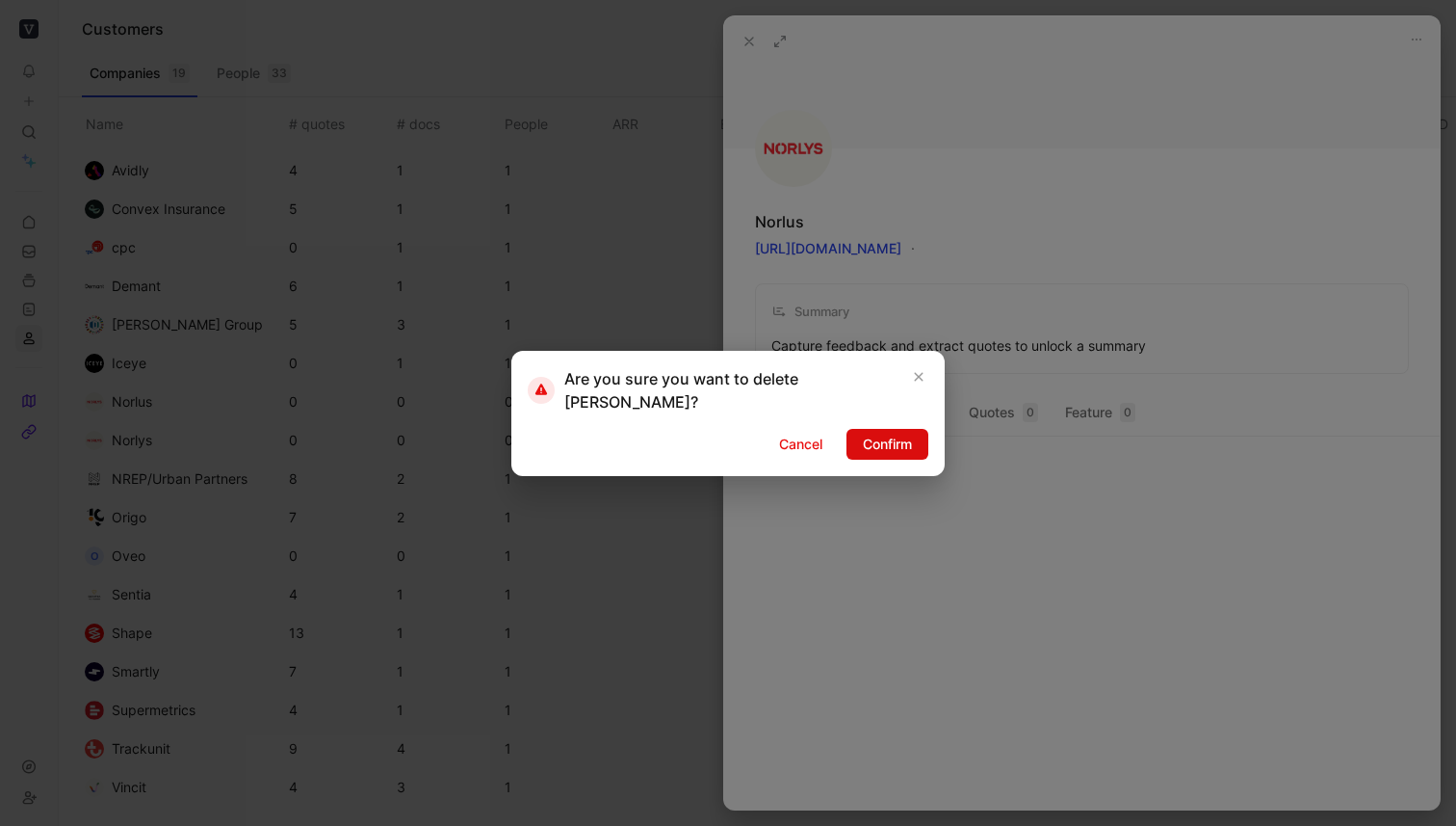
click at [878, 432] on span "Confirm" at bounding box center [886, 443] width 49 height 23
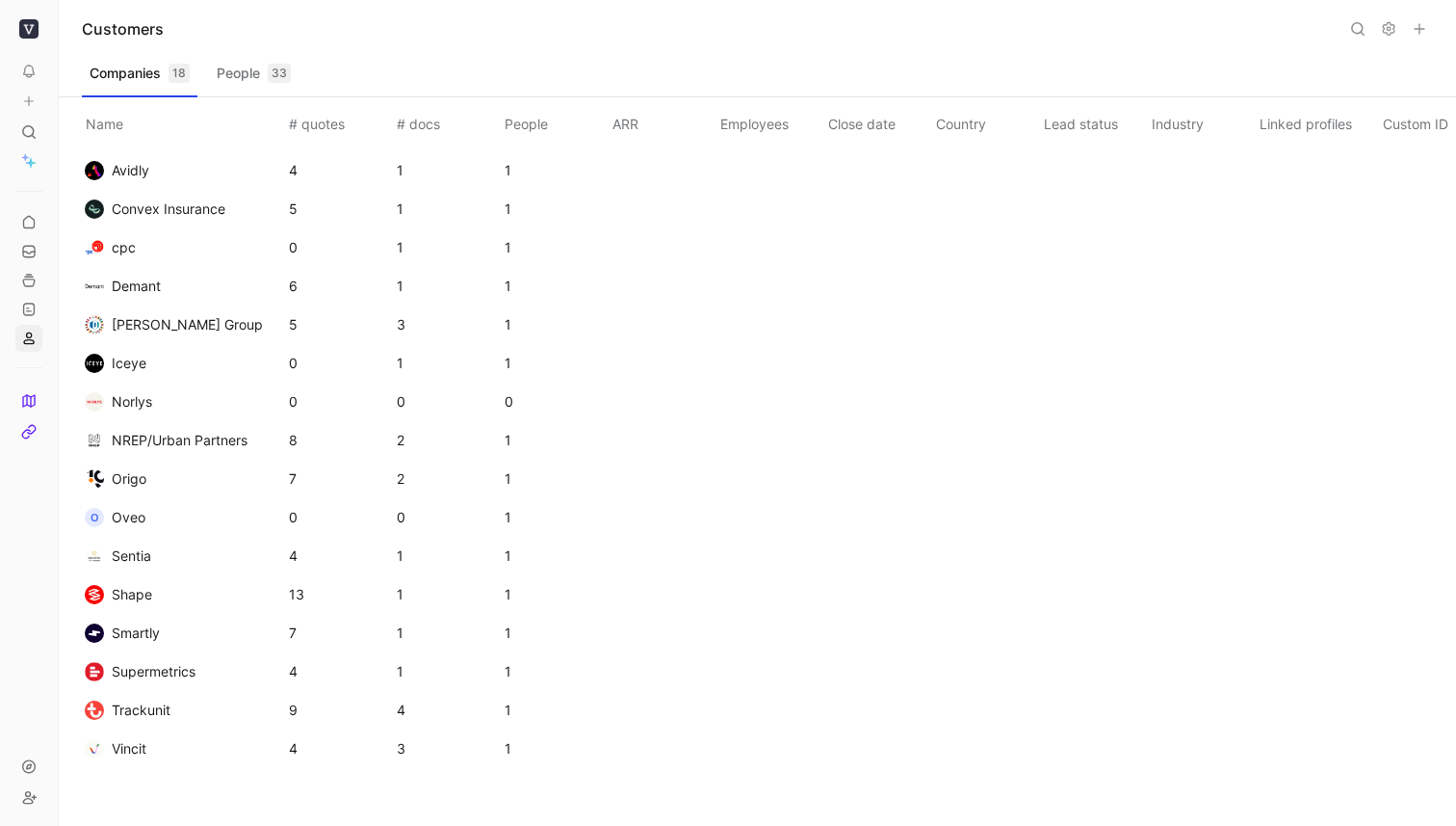
click at [138, 404] on span "Norlys" at bounding box center [131, 402] width 41 height 16
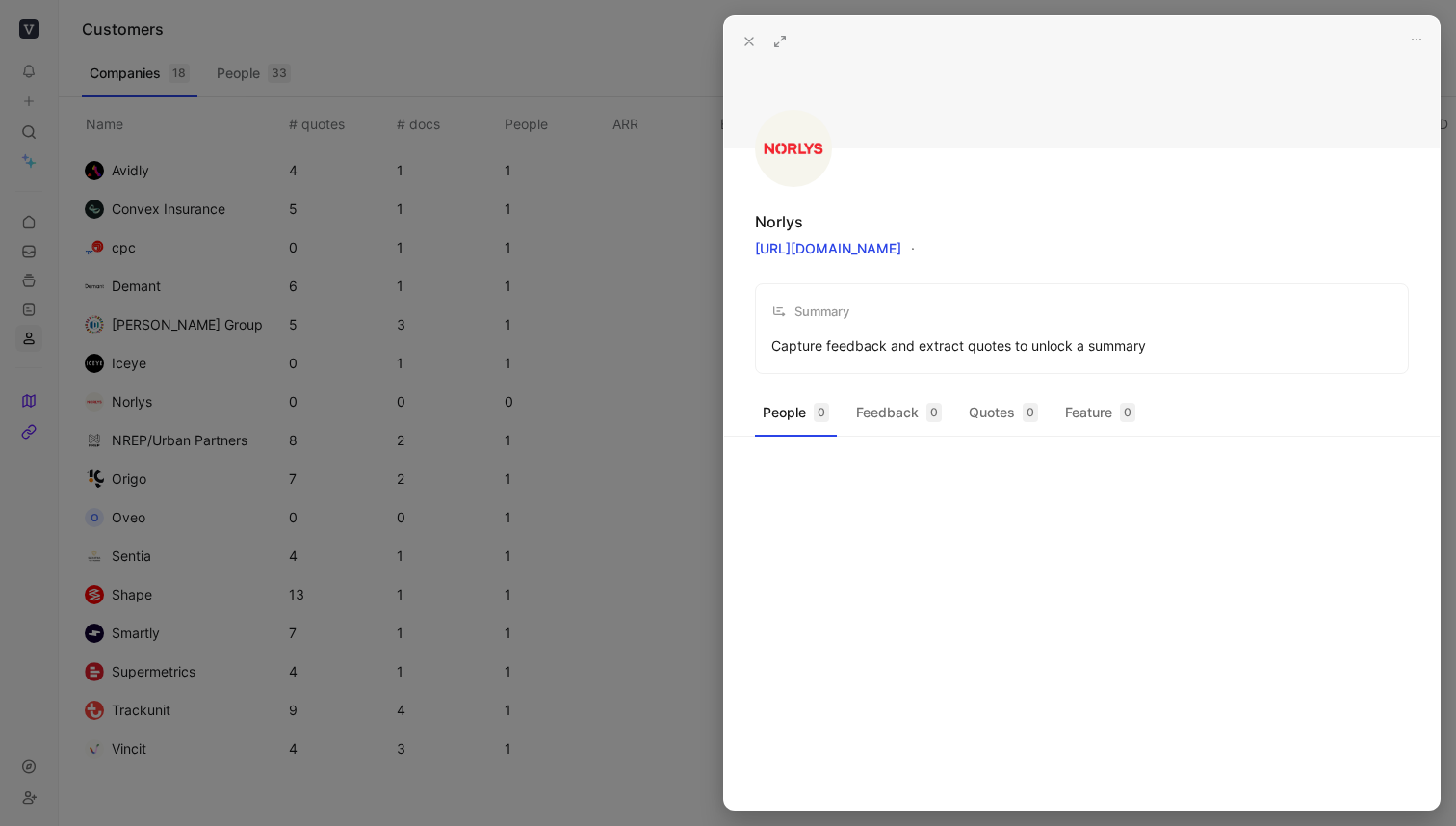
click at [535, 425] on div at bounding box center [728, 413] width 1456 height 826
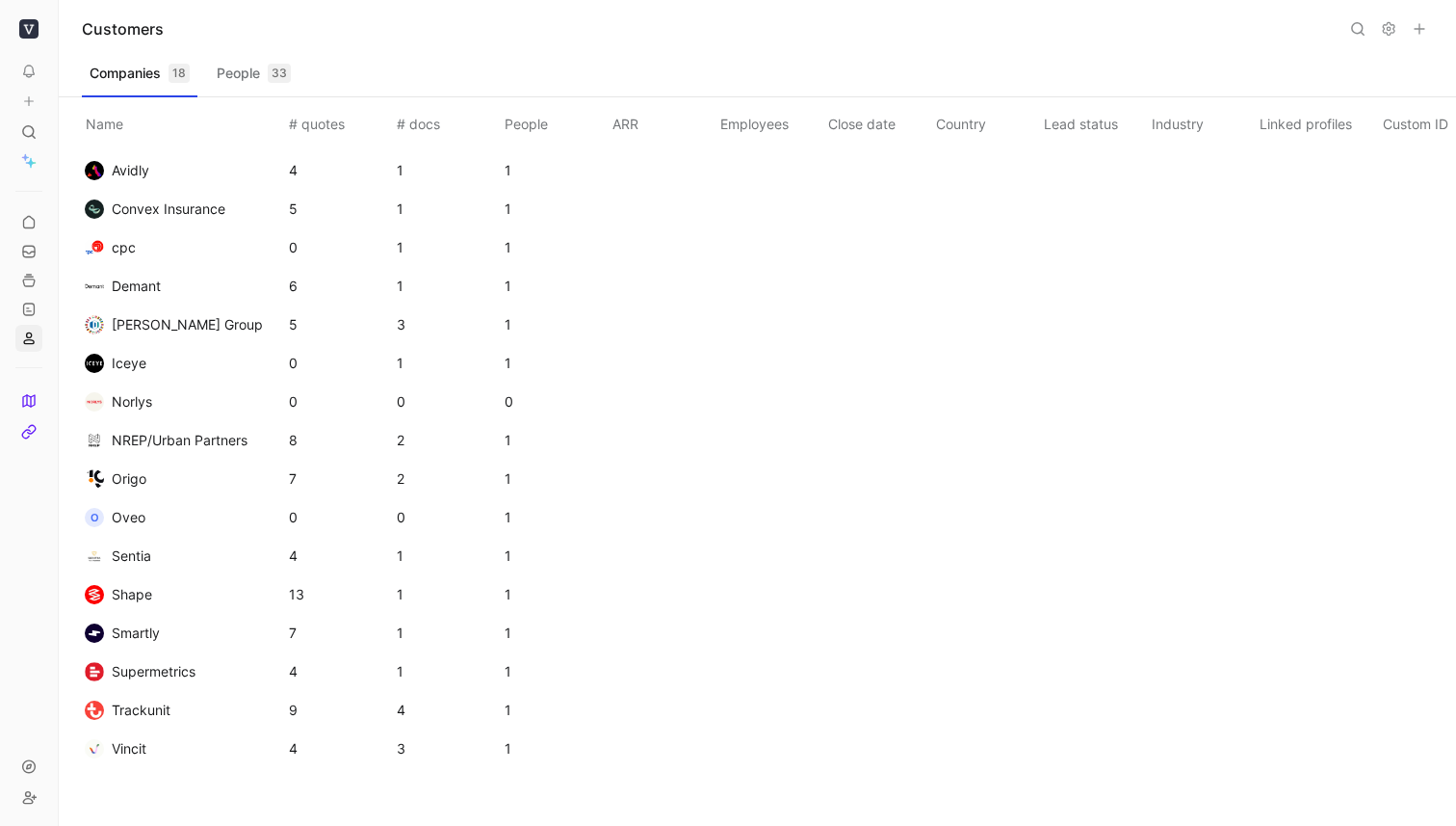
click at [131, 413] on button "Norlys" at bounding box center [118, 402] width 81 height 31
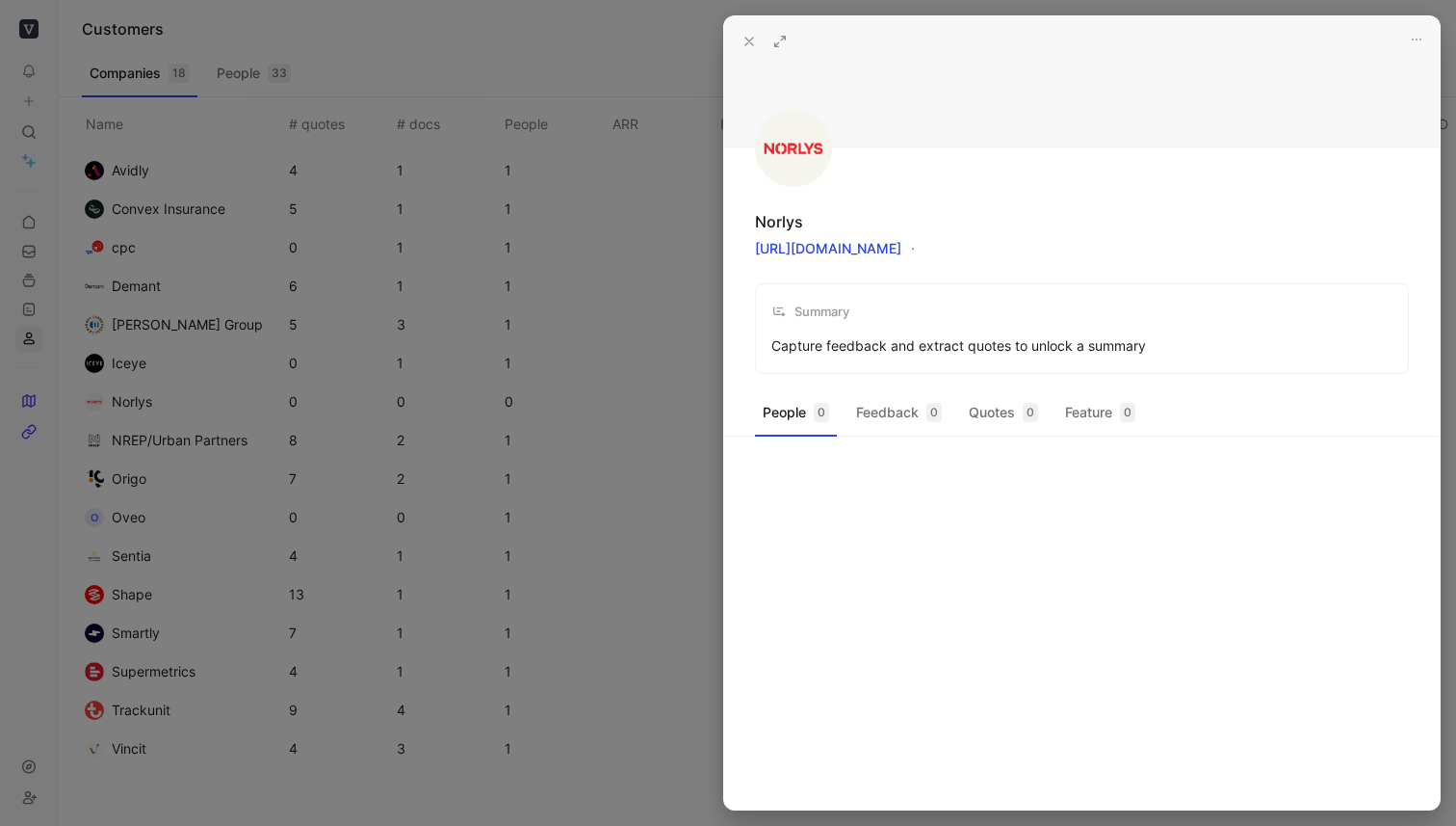
click at [660, 393] on div at bounding box center [728, 413] width 1456 height 826
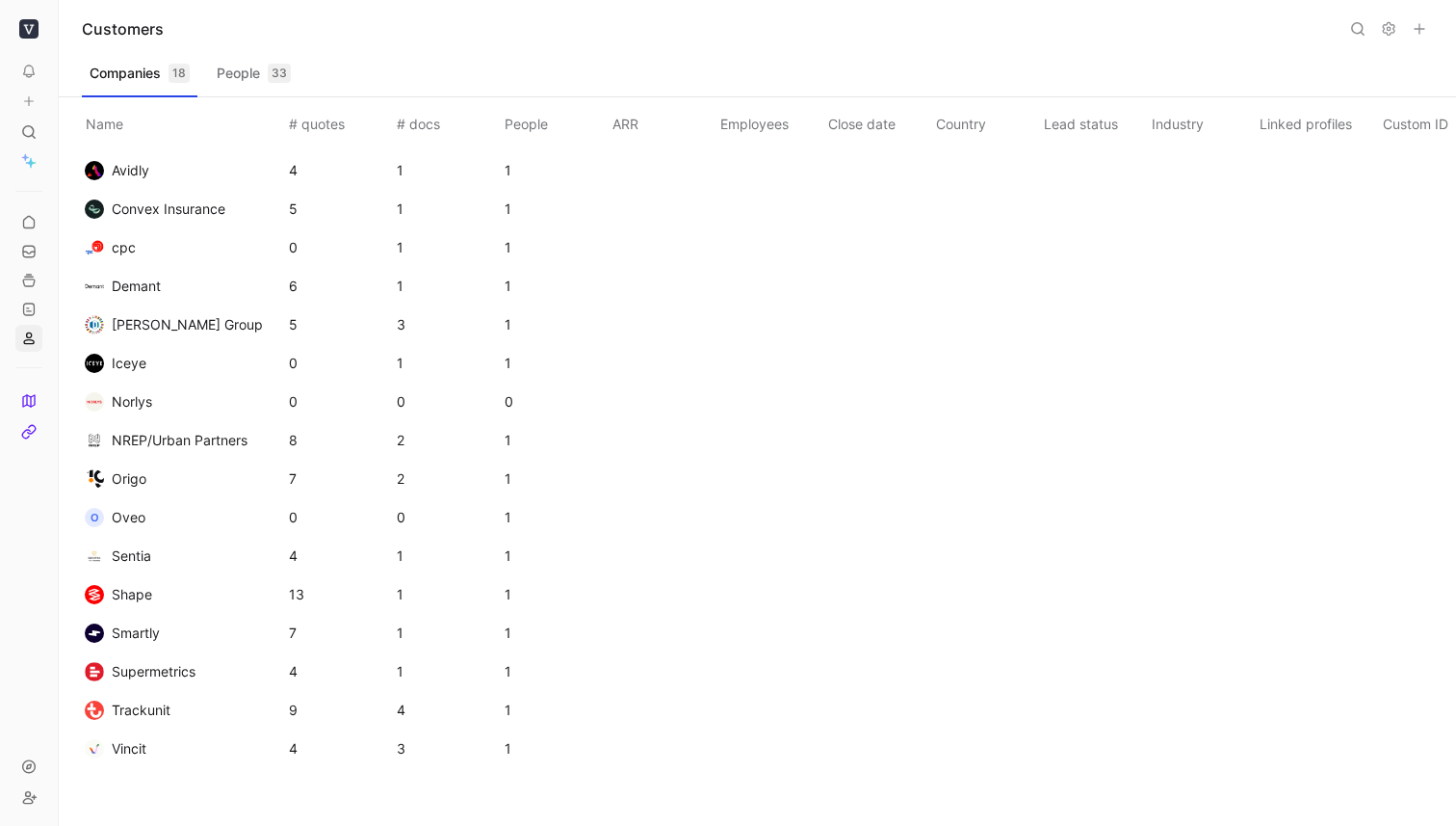
click at [1033, 35] on icon at bounding box center [1419, 28] width 15 height 15
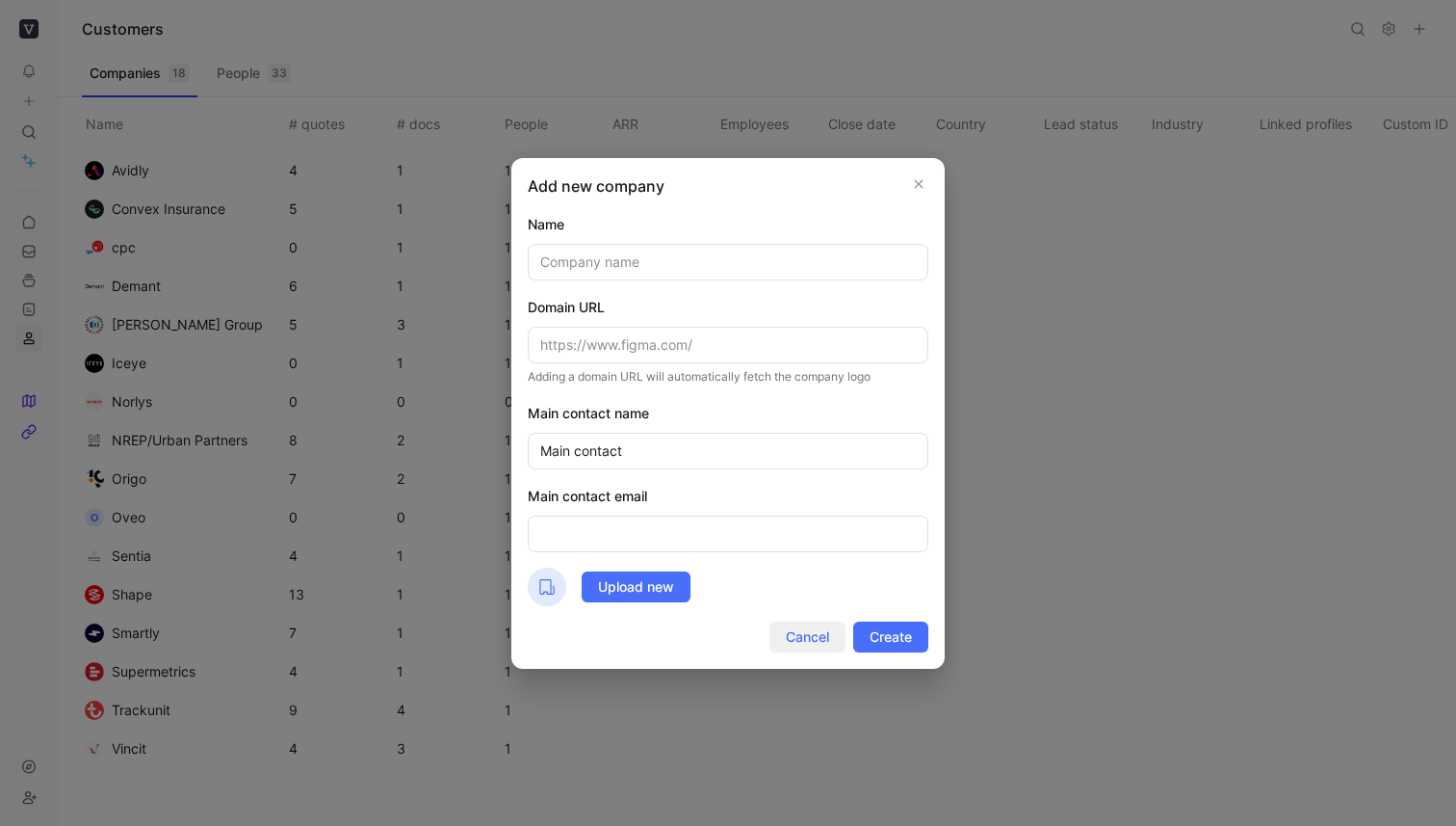
click at [802, 634] on span "Cancel" at bounding box center [808, 637] width 44 height 23
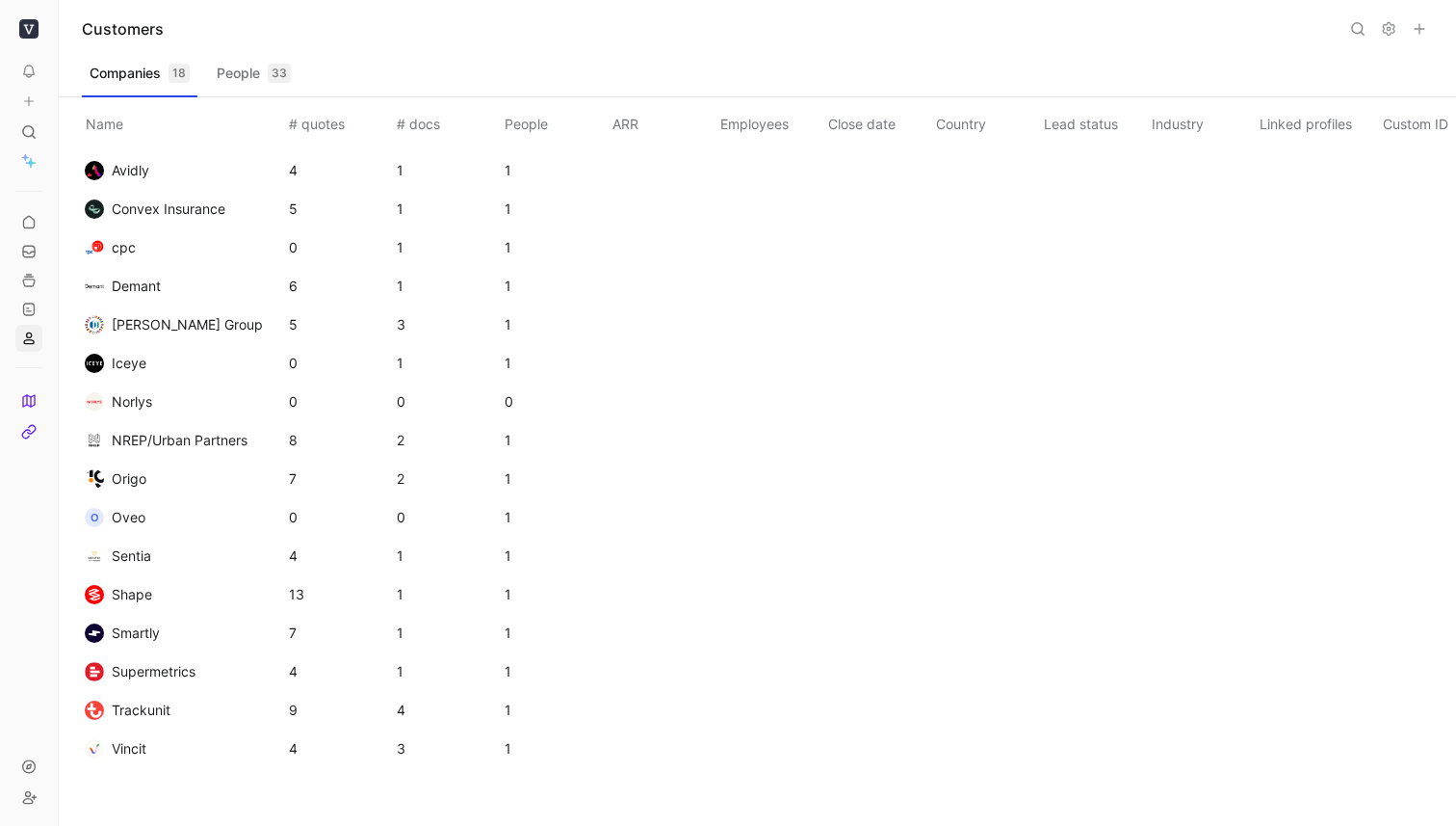
click at [218, 80] on button "People 33" at bounding box center [254, 73] width 90 height 31
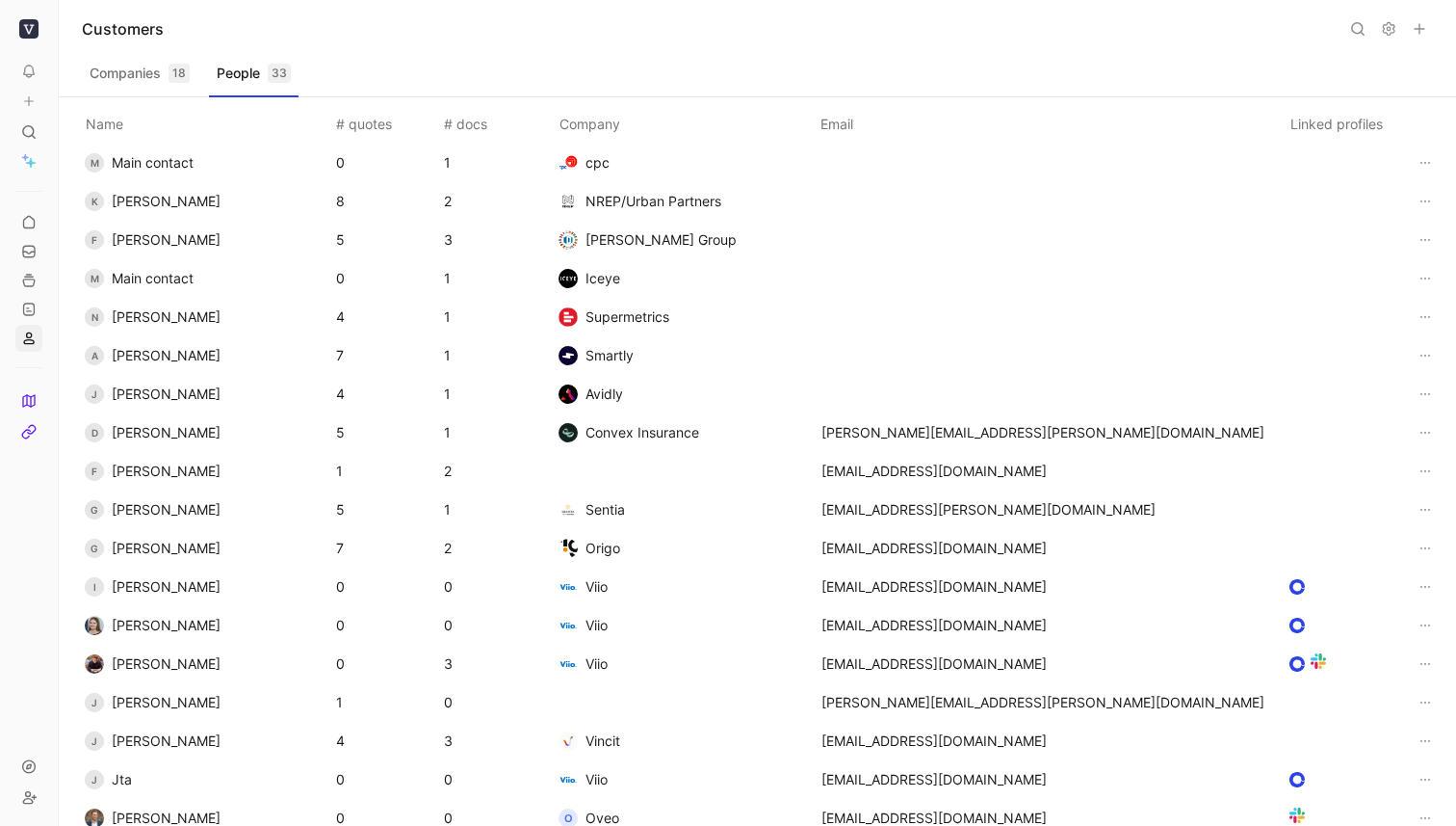
click at [1033, 32] on icon at bounding box center [1419, 28] width 15 height 15
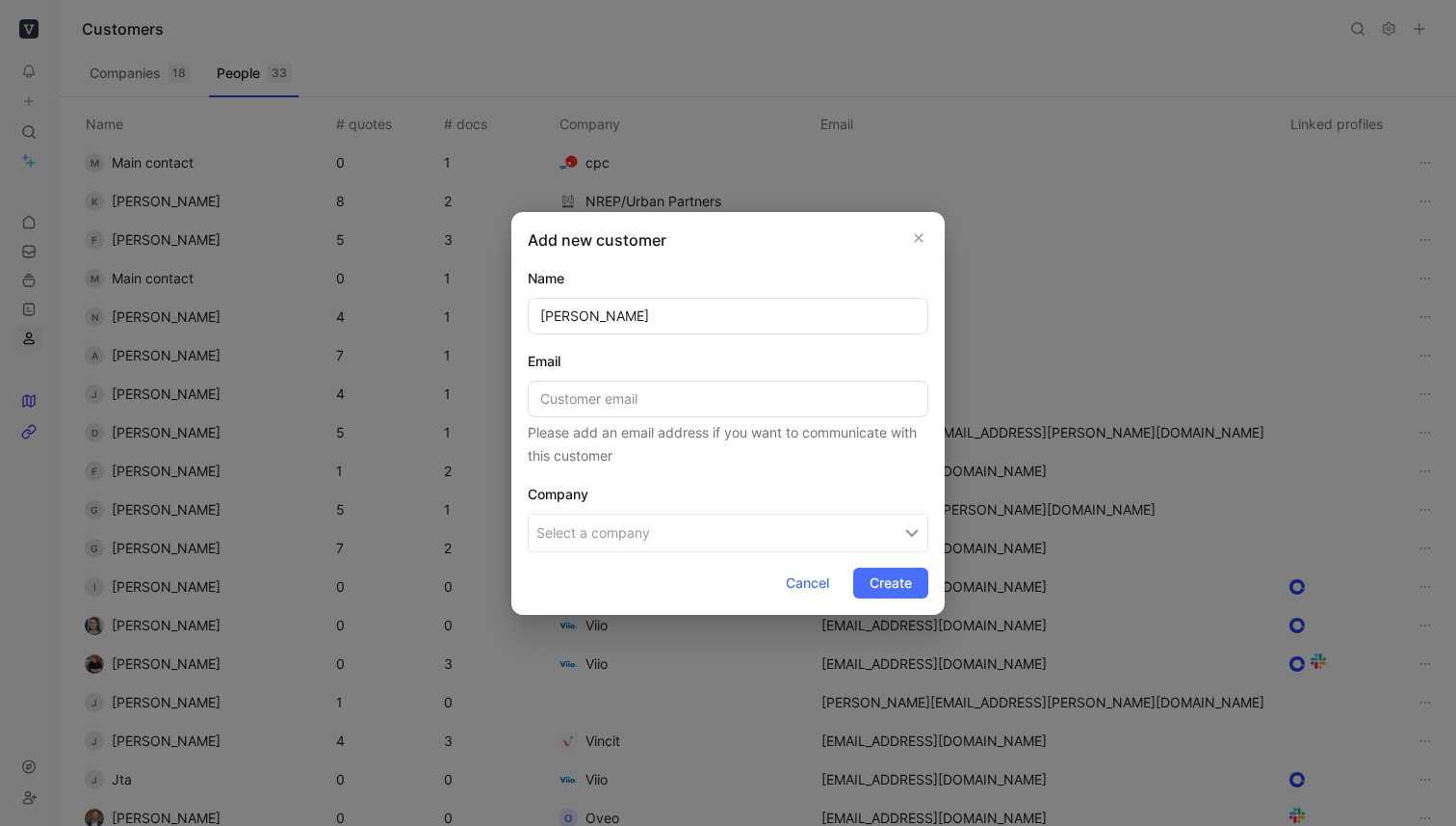
type input "[PERSON_NAME]"
click at [665, 414] on input at bounding box center [728, 399] width 400 height 37
paste input "[URL][DOMAIN_NAME]"
type input "[URL][DOMAIN_NAME]"
click at [630, 519] on button "Select a company" at bounding box center [728, 532] width 400 height 39
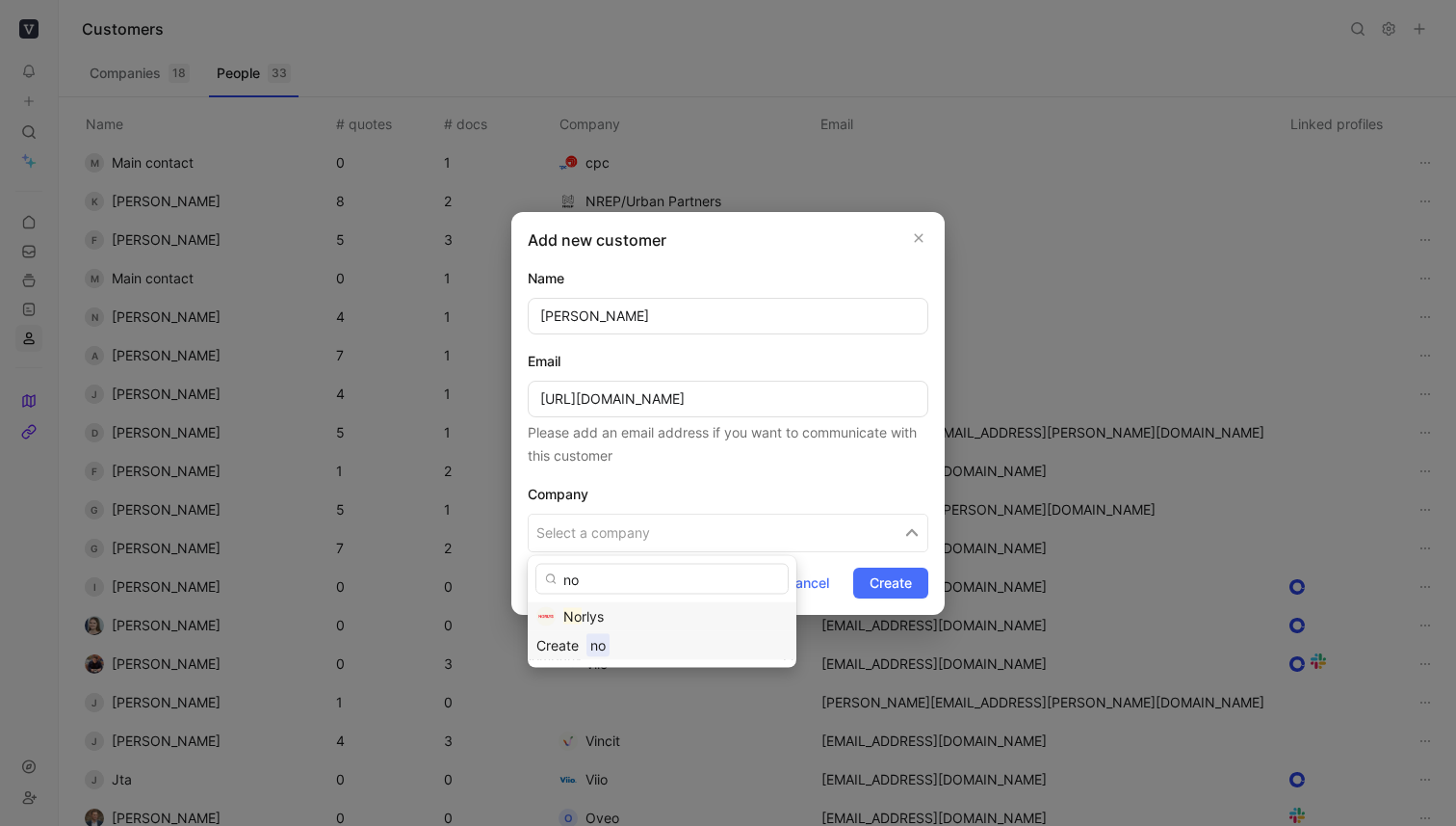
type input "no"
click at [586, 618] on span "rlys" at bounding box center [593, 616] width 22 height 16
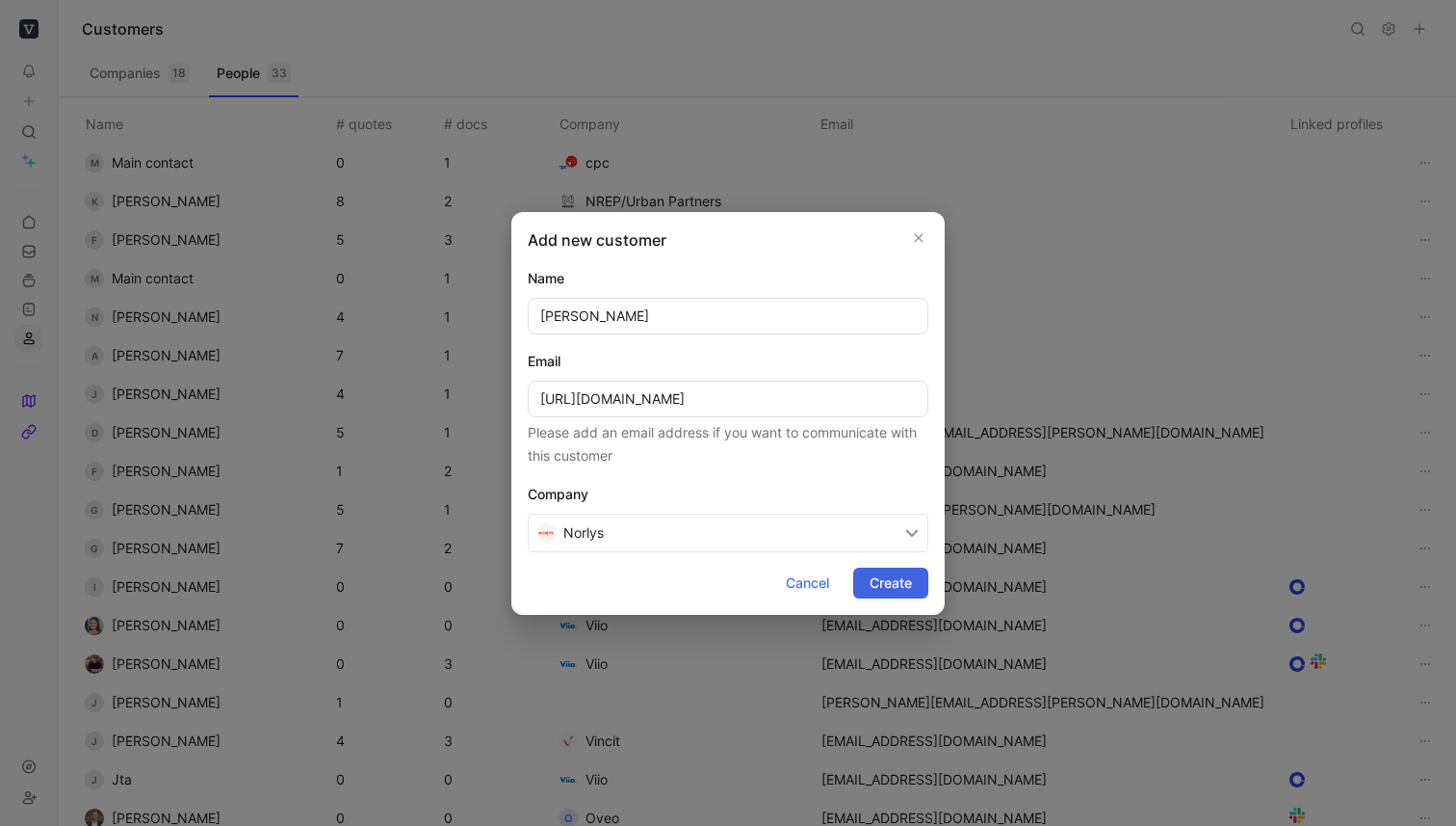
click at [918, 577] on button "Create" at bounding box center [890, 583] width 75 height 31
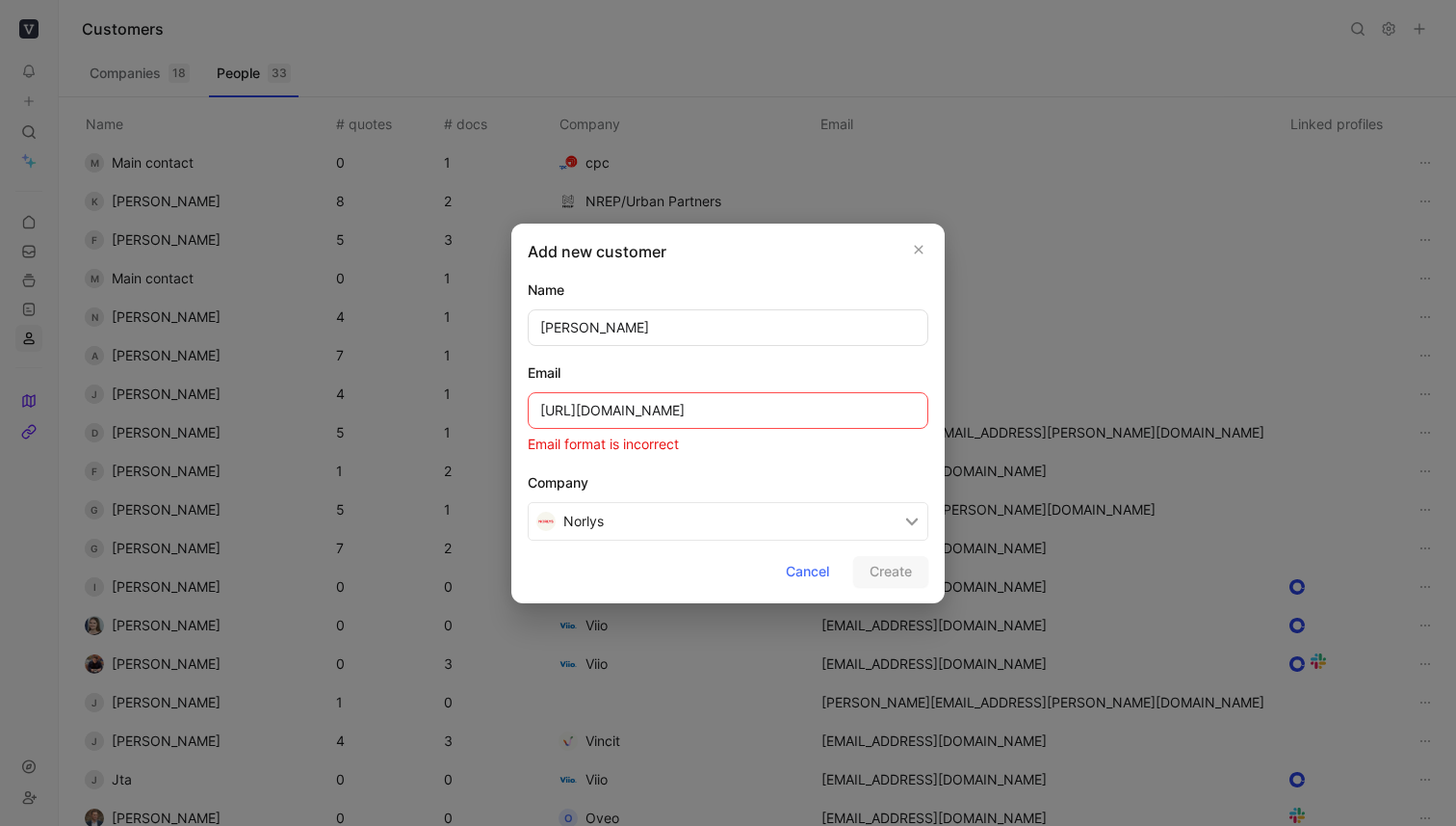
click at [751, 424] on input "[URL][DOMAIN_NAME]" at bounding box center [728, 411] width 400 height 37
click at [722, 405] on input "[URL][DOMAIN_NAME]" at bounding box center [728, 411] width 400 height 37
click at [678, 415] on input "[URL][DOMAIN_NAME]" at bounding box center [728, 411] width 400 height 37
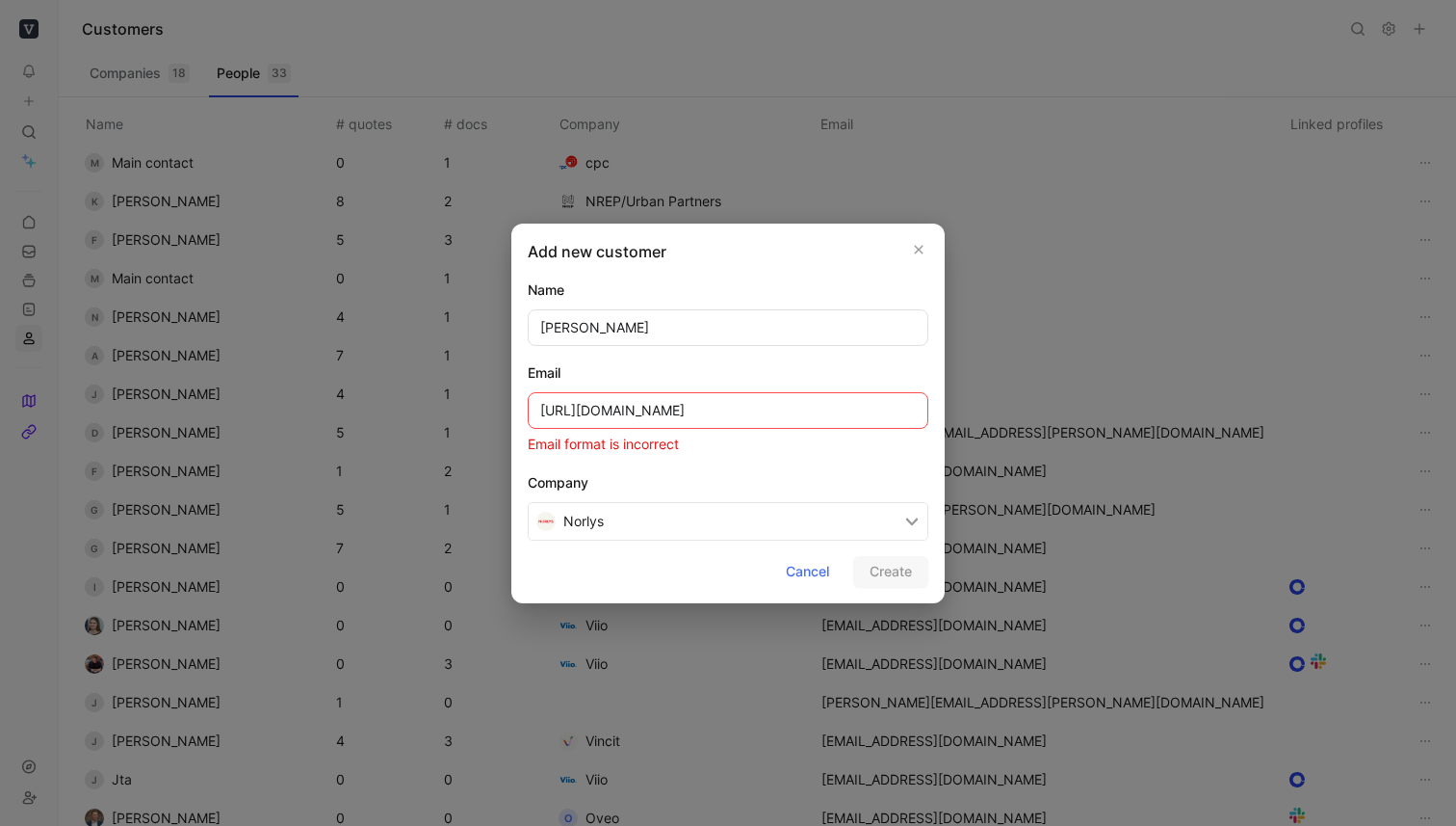
click at [678, 415] on input "[URL][DOMAIN_NAME]" at bounding box center [728, 411] width 400 height 37
paste input "[EMAIL_ADDRESS][DOMAIN_NAME]"
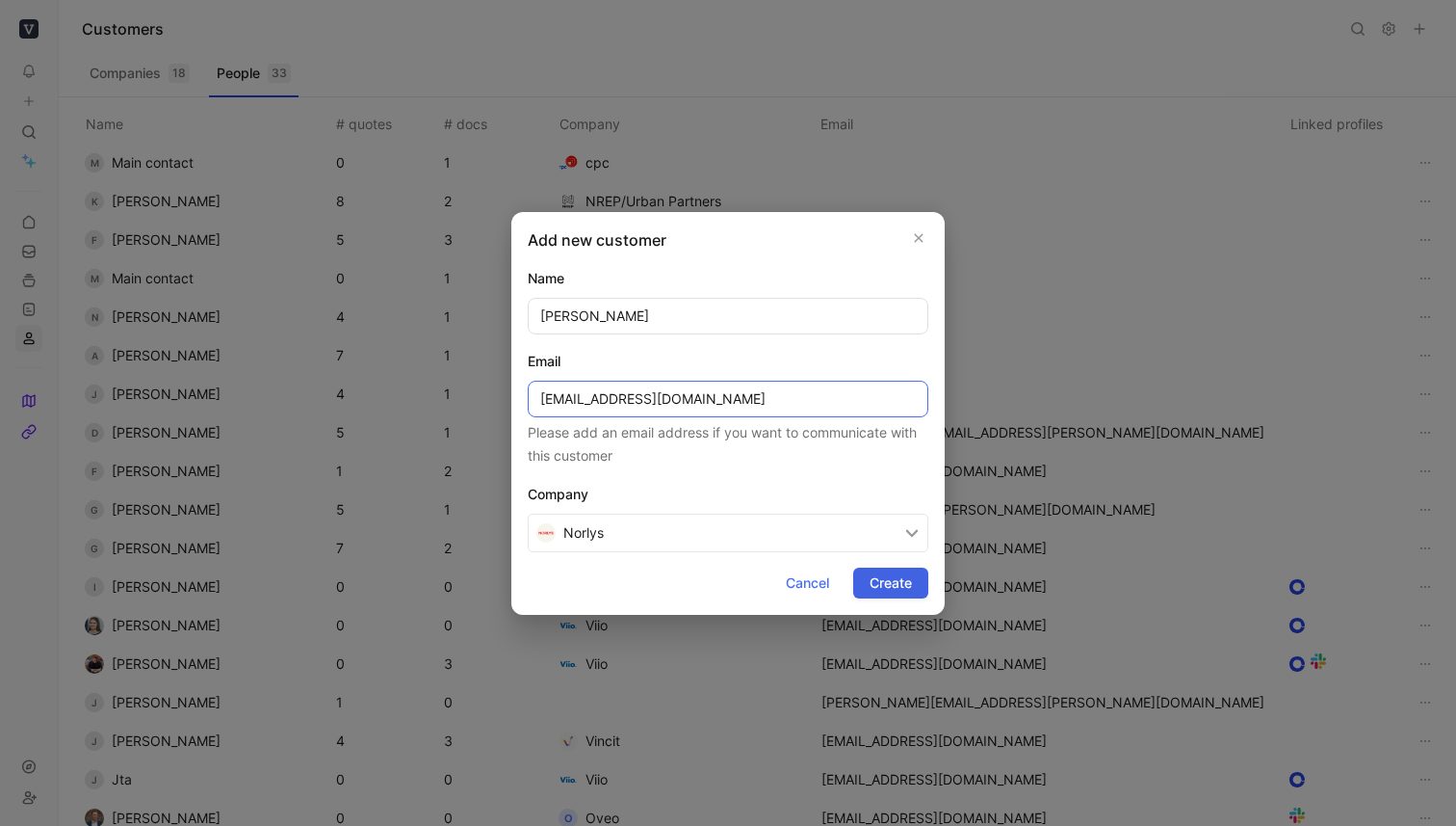
type input "[EMAIL_ADDRESS][DOMAIN_NAME]"
click at [912, 587] on button "Create" at bounding box center [890, 583] width 75 height 31
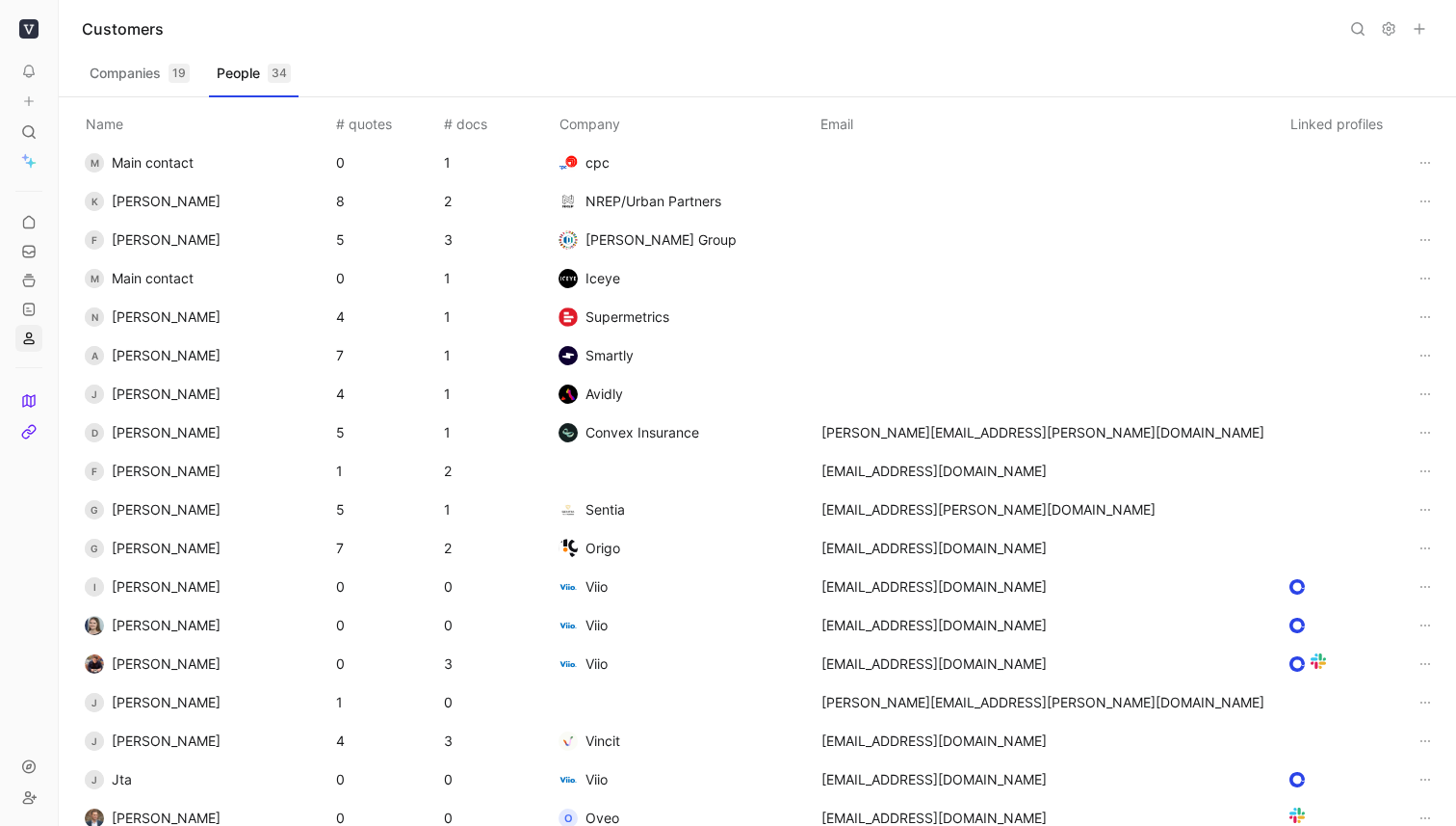
click at [34, 106] on icon at bounding box center [29, 102] width 14 height 14
click at [158, 108] on button "New feedback c" at bounding box center [157, 109] width 206 height 33
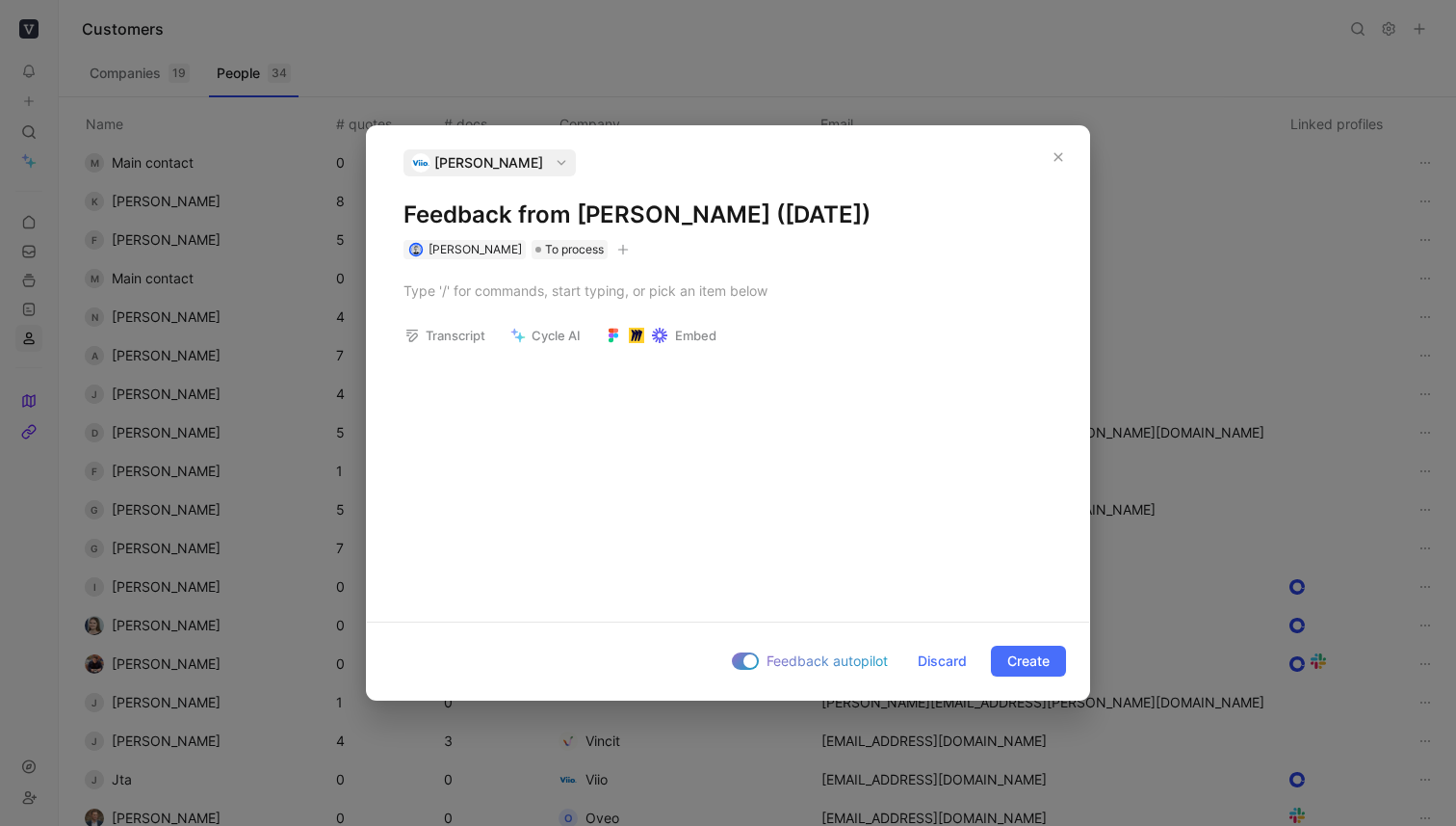
click at [537, 151] on span "[PERSON_NAME]" at bounding box center [488, 162] width 109 height 23
